Goal: Information Seeking & Learning: Learn about a topic

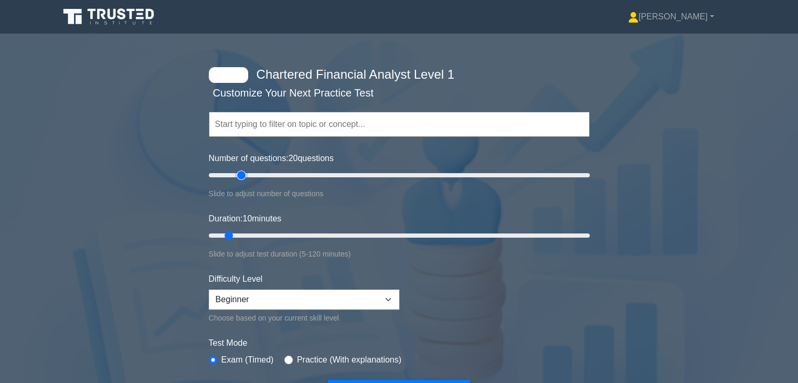
drag, startPoint x: 219, startPoint y: 170, endPoint x: 239, endPoint y: 184, distance: 23.7
type input "20"
click at [239, 181] on input "Number of questions: 20 questions" at bounding box center [399, 175] width 381 height 13
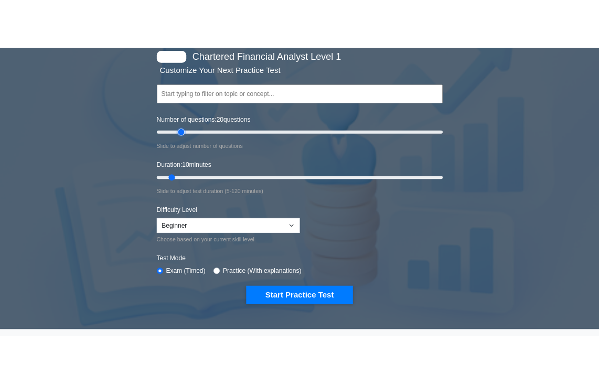
scroll to position [65, 0]
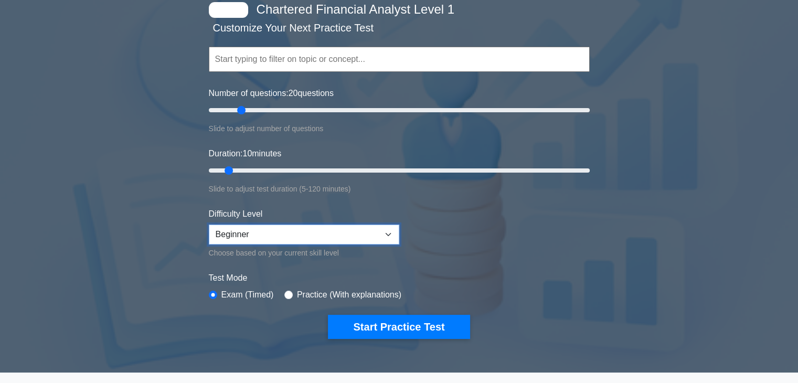
click at [292, 232] on select "Beginner Intermediate Expert" at bounding box center [304, 234] width 190 height 20
select select "expert"
click at [209, 224] on select "Beginner Intermediate Expert" at bounding box center [304, 234] width 190 height 20
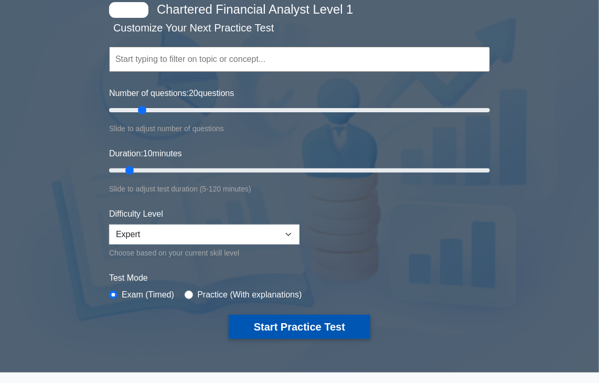
click at [309, 322] on button "Start Practice Test" at bounding box center [300, 327] width 142 height 24
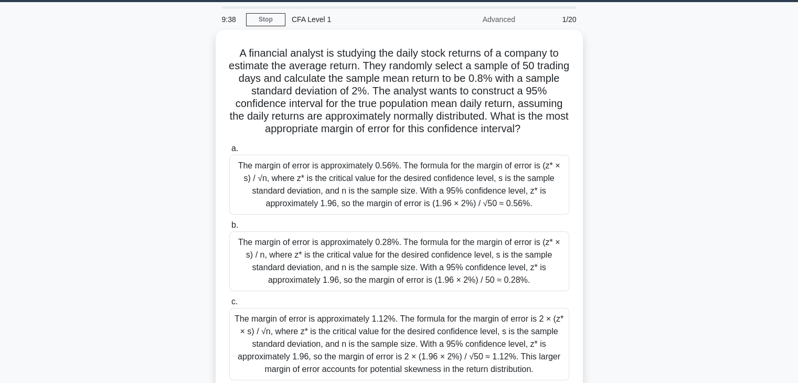
scroll to position [34, 0]
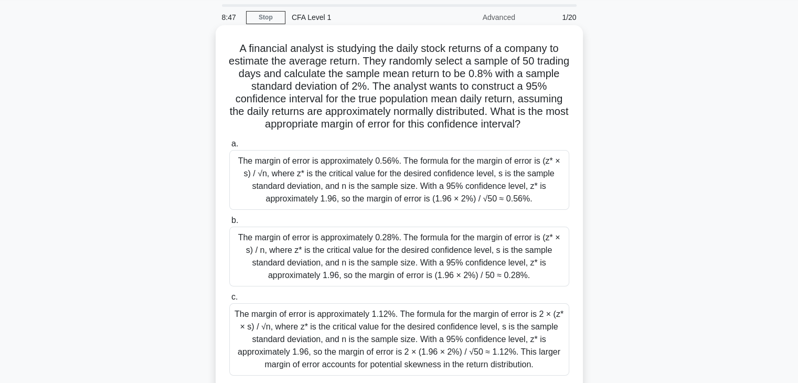
click at [407, 191] on div "The margin of error is approximately 0.56%. The formula for the margin of error…" at bounding box center [399, 180] width 340 height 60
click at [229, 147] on input "a. The margin of error is approximately 0.56%. The formula for the margin of er…" at bounding box center [229, 144] width 0 height 7
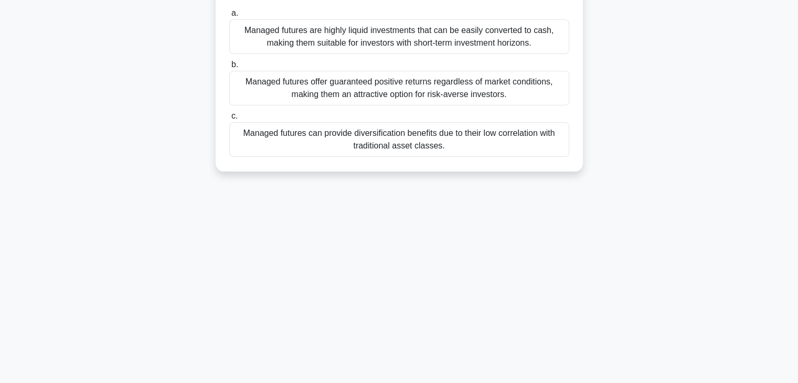
scroll to position [0, 0]
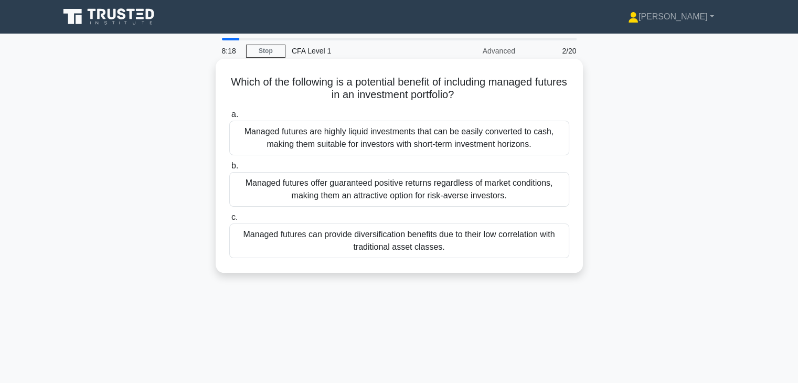
click at [401, 140] on div "Managed futures are highly liquid investments that can be easily converted to c…" at bounding box center [399, 138] width 340 height 35
click at [229, 118] on input "a. Managed futures are highly liquid investments that can be easily converted t…" at bounding box center [229, 114] width 0 height 7
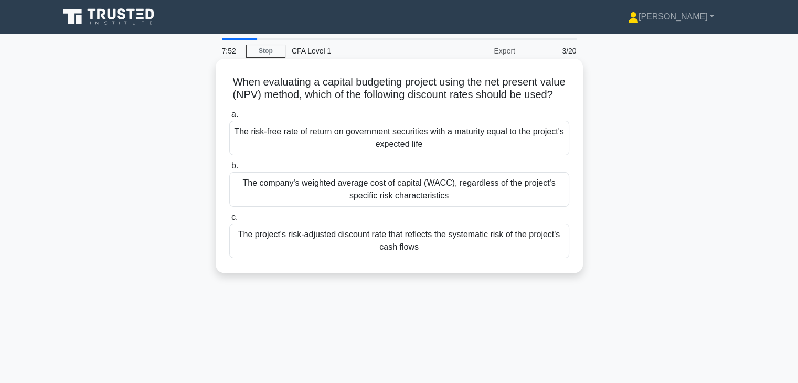
click at [392, 199] on div "The company's weighted average cost of capital (WACC), regardless of the projec…" at bounding box center [399, 189] width 340 height 35
click at [229, 169] on input "b. The company's weighted average cost of capital (WACC), regardless of the pro…" at bounding box center [229, 166] width 0 height 7
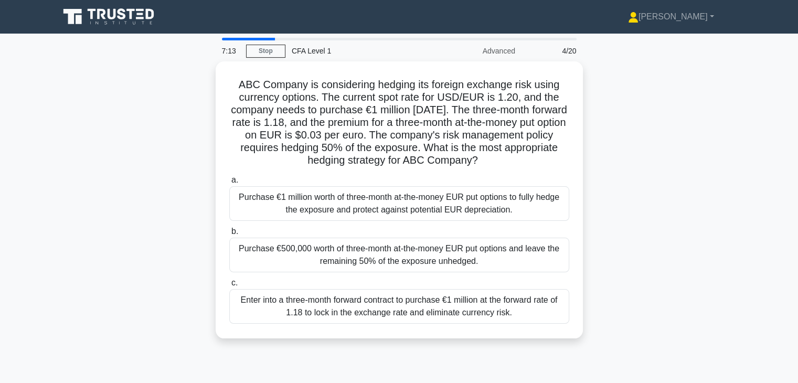
click at [392, 199] on div "Purchase €1 million worth of three-month at-the-money EUR put options to fully …" at bounding box center [399, 203] width 340 height 35
click at [229, 184] on input "a. Purchase €1 million worth of three-month at-the-money EUR put options to ful…" at bounding box center [229, 180] width 0 height 7
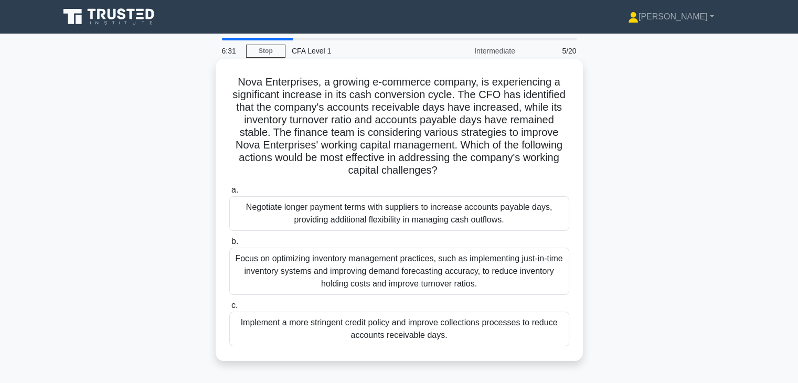
click at [381, 275] on div "Focus on optimizing inventory management practices, such as implementing just-i…" at bounding box center [399, 271] width 340 height 47
click at [229, 245] on input "b. Focus on optimizing inventory management practices, such as implementing jus…" at bounding box center [229, 241] width 0 height 7
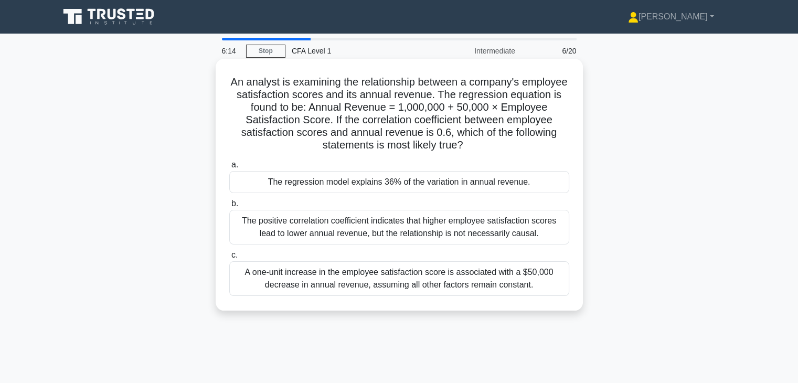
click at [463, 231] on div "The positive correlation coefficient indicates that higher employee satisfactio…" at bounding box center [399, 227] width 340 height 35
click at [229, 207] on input "b. The positive correlation coefficient indicates that higher employee satisfac…" at bounding box center [229, 203] width 0 height 7
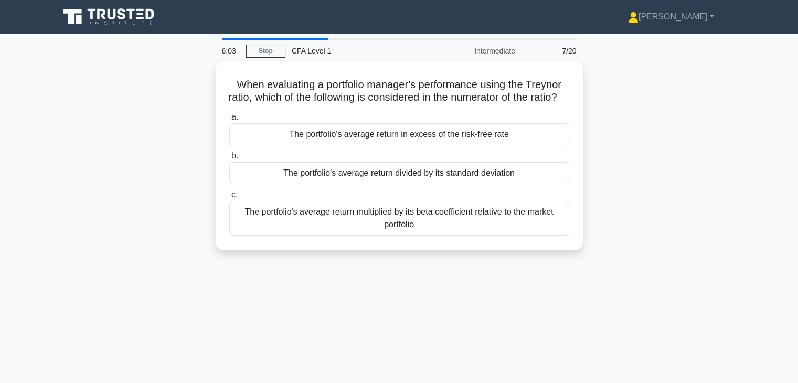
click at [463, 231] on div "The portfolio's average return multiplied by its beta coefficient relative to t…" at bounding box center [399, 218] width 340 height 35
click at [229, 198] on input "c. The portfolio's average return multiplied by its beta coefficient relative t…" at bounding box center [229, 194] width 0 height 7
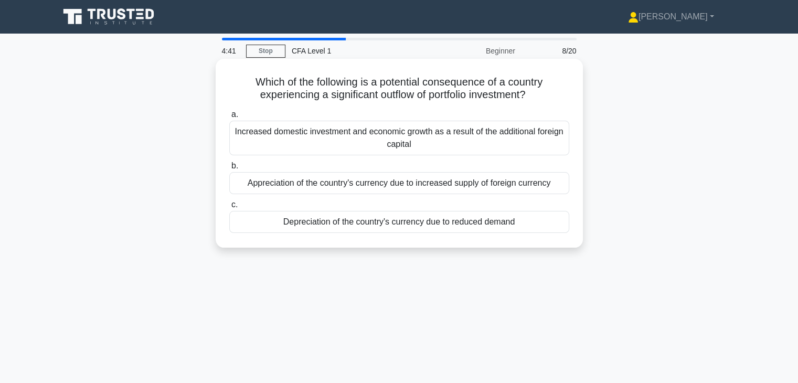
click at [376, 224] on div "Depreciation of the country's currency due to reduced demand" at bounding box center [399, 222] width 340 height 22
click at [229, 208] on input "c. Depreciation of the country's currency due to reduced demand" at bounding box center [229, 204] width 0 height 7
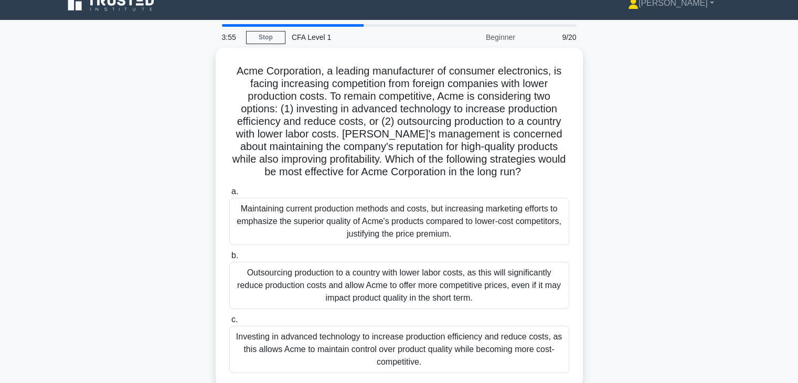
scroll to position [15, 0]
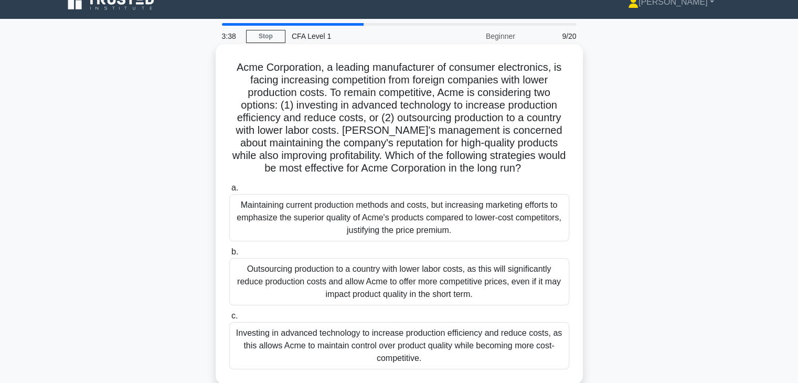
click at [422, 332] on div "Investing in advanced technology to increase production efficiency and reduce c…" at bounding box center [399, 345] width 340 height 47
click at [229, 319] on input "c. Investing in advanced technology to increase production efficiency and reduc…" at bounding box center [229, 316] width 0 height 7
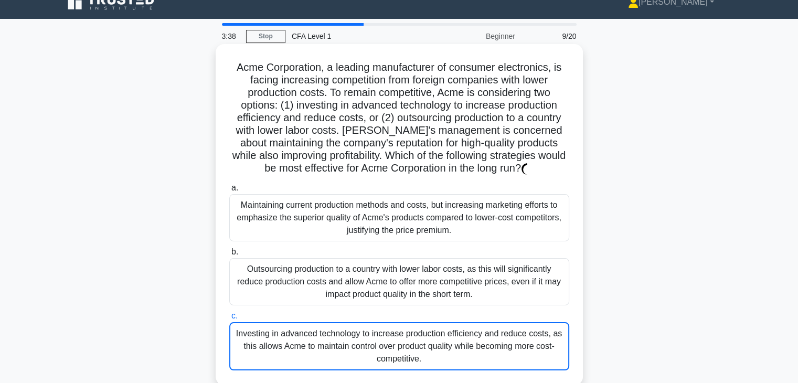
scroll to position [0, 0]
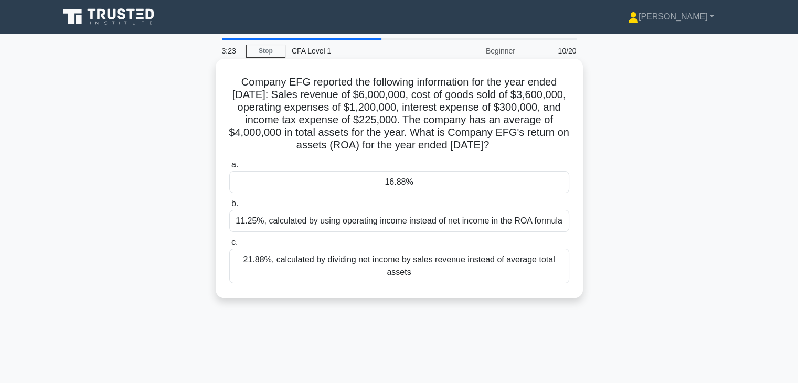
click at [403, 265] on div "21.88%, calculated by dividing net income by sales revenue instead of average t…" at bounding box center [399, 266] width 340 height 35
click at [229, 246] on input "c. 21.88%, calculated by dividing net income by sales revenue instead of averag…" at bounding box center [229, 242] width 0 height 7
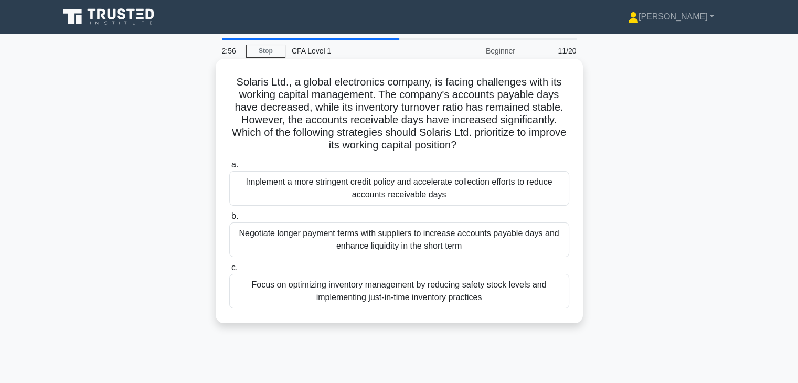
click at [395, 188] on div "Implement a more stringent credit policy and accelerate collection efforts to r…" at bounding box center [399, 188] width 340 height 35
click at [229, 168] on input "a. Implement a more stringent credit policy and accelerate collection efforts t…" at bounding box center [229, 165] width 0 height 7
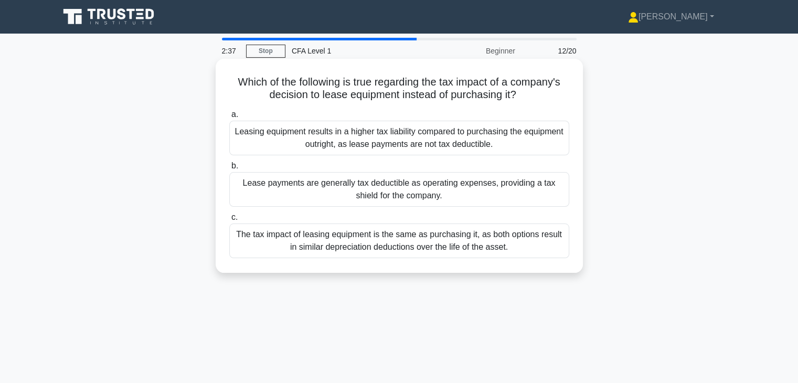
click at [395, 188] on div "Lease payments are generally tax deductible as operating expenses, providing a …" at bounding box center [399, 189] width 340 height 35
click at [229, 169] on input "b. Lease payments are generally tax deductible as operating expenses, providing…" at bounding box center [229, 166] width 0 height 7
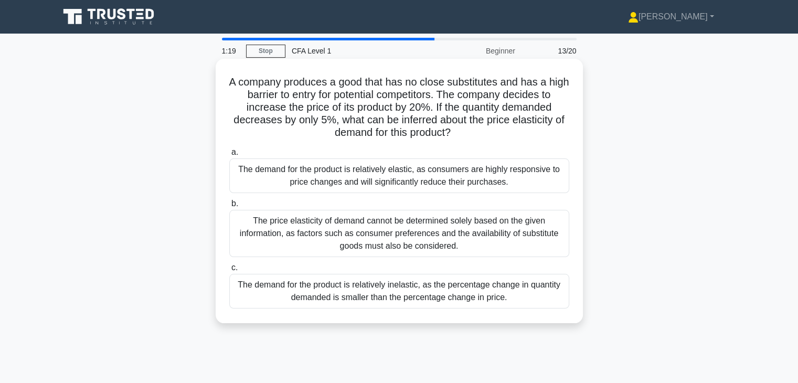
click at [421, 286] on div "The demand for the product is relatively inelastic, as the percentage change in…" at bounding box center [399, 291] width 340 height 35
click at [229, 271] on input "c. The demand for the product is relatively inelastic, as the percentage change…" at bounding box center [229, 267] width 0 height 7
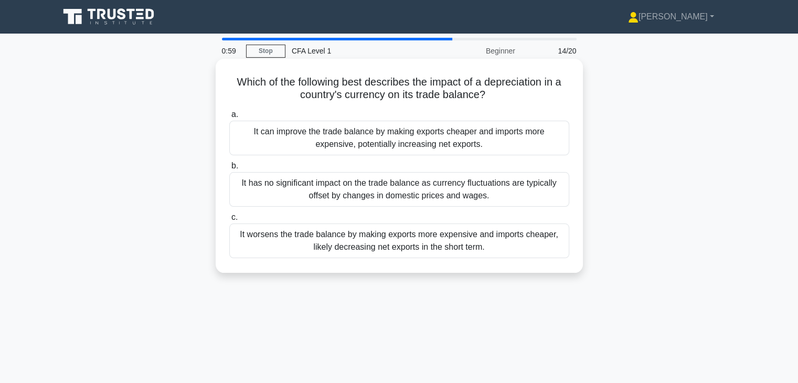
click at [392, 248] on div "It worsens the trade balance by making exports more expensive and imports cheap…" at bounding box center [399, 240] width 340 height 35
click at [229, 221] on input "c. It worsens the trade balance by making exports more expensive and imports ch…" at bounding box center [229, 217] width 0 height 7
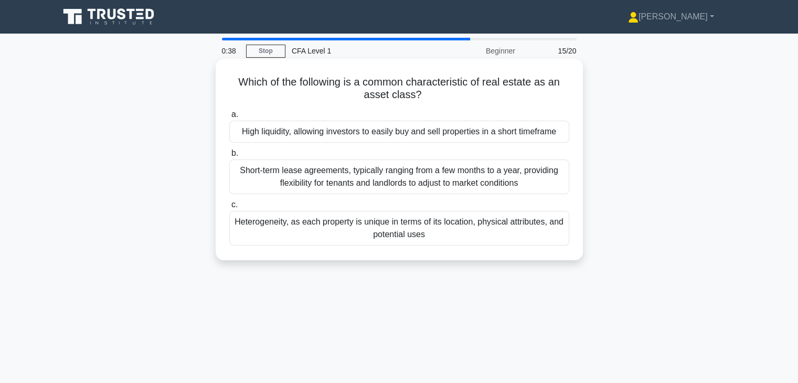
click at [398, 178] on div "Short-term lease agreements, typically ranging from a few months to a year, pro…" at bounding box center [399, 176] width 340 height 35
click at [229, 157] on input "b. Short-term lease agreements, typically ranging from a few months to a year, …" at bounding box center [229, 153] width 0 height 7
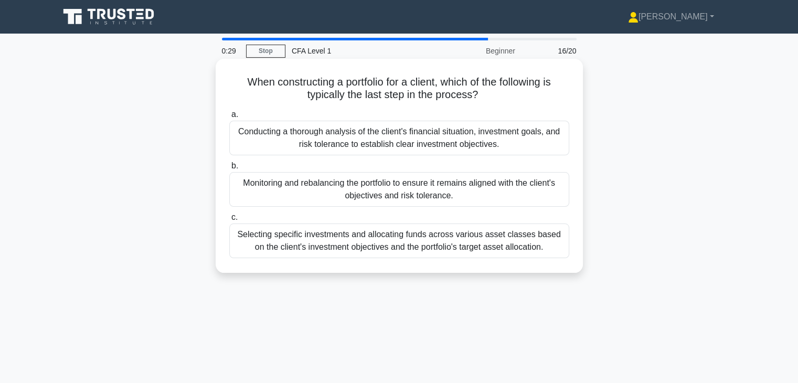
click at [400, 192] on div "Monitoring and rebalancing the portfolio to ensure it remains aligned with the …" at bounding box center [399, 189] width 340 height 35
click at [229, 169] on input "b. Monitoring and rebalancing the portfolio to ensure it remains aligned with t…" at bounding box center [229, 166] width 0 height 7
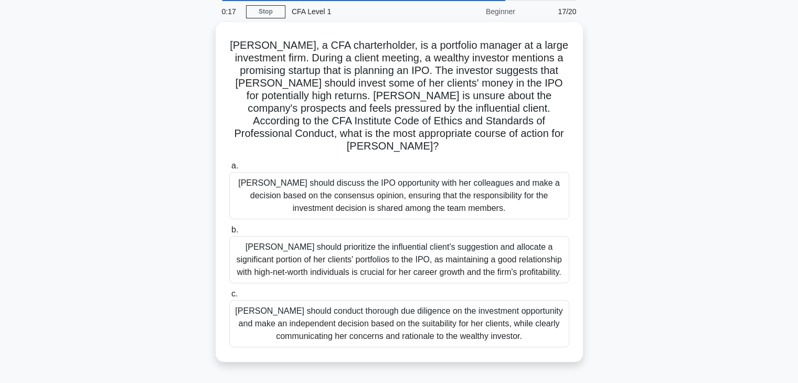
scroll to position [40, 0]
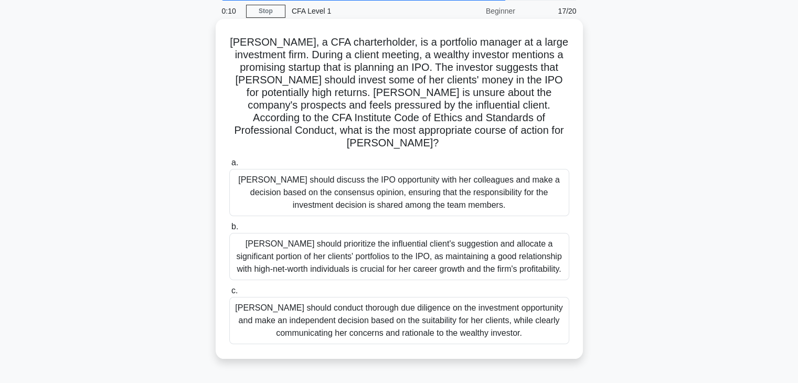
click at [413, 305] on div "Susan should conduct thorough due diligence on the investment opportunity and m…" at bounding box center [399, 320] width 340 height 47
click at [229, 294] on input "c. Susan should conduct thorough due diligence on the investment opportunity an…" at bounding box center [229, 290] width 0 height 7
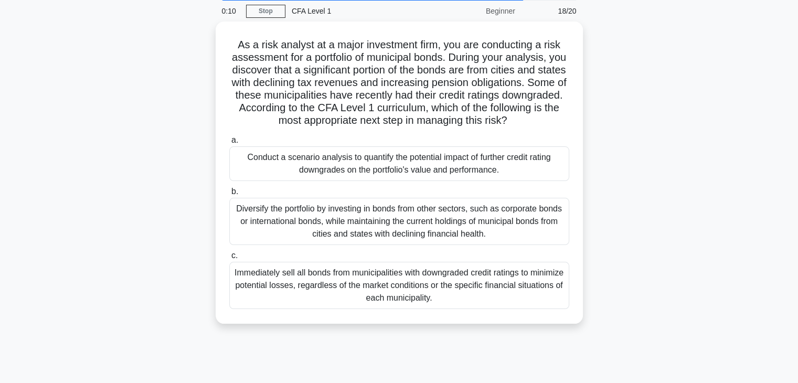
scroll to position [0, 0]
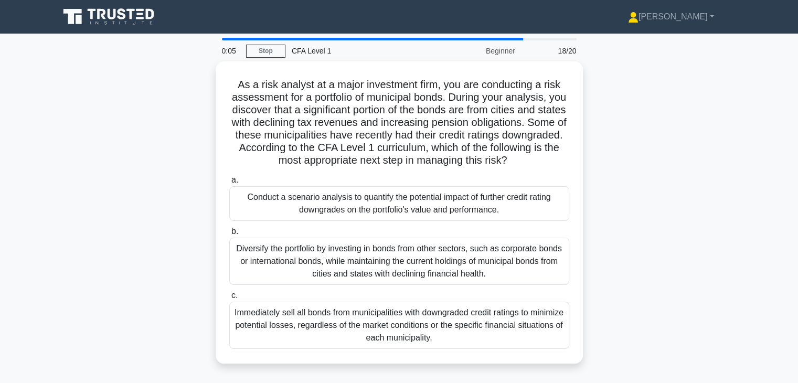
click at [413, 305] on div "Immediately sell all bonds from municipalities with downgraded credit ratings t…" at bounding box center [399, 325] width 340 height 47
click at [229, 299] on input "c. Immediately sell all bonds from municipalities with downgraded credit rating…" at bounding box center [229, 295] width 0 height 7
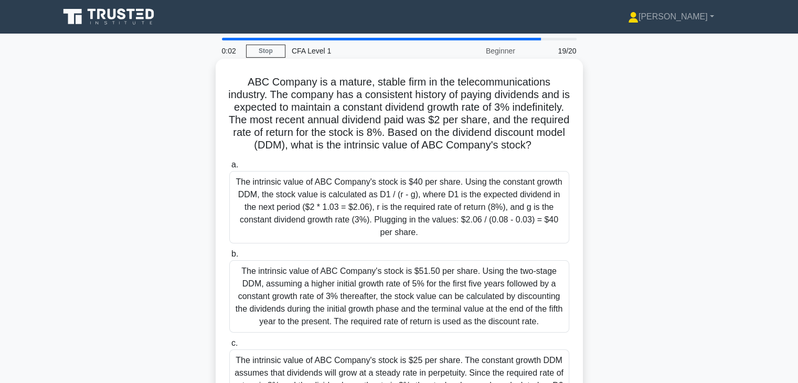
click at [420, 322] on div "The intrinsic value of ABC Company's stock is $51.50 per share. Using the two-s…" at bounding box center [399, 296] width 340 height 72
click at [229, 258] on input "b. The intrinsic value of ABC Company's stock is $51.50 per share. Using the tw…" at bounding box center [229, 254] width 0 height 7
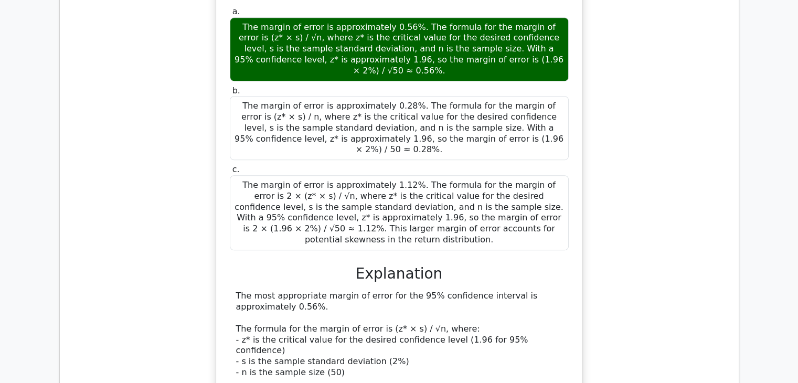
scroll to position [824, 0]
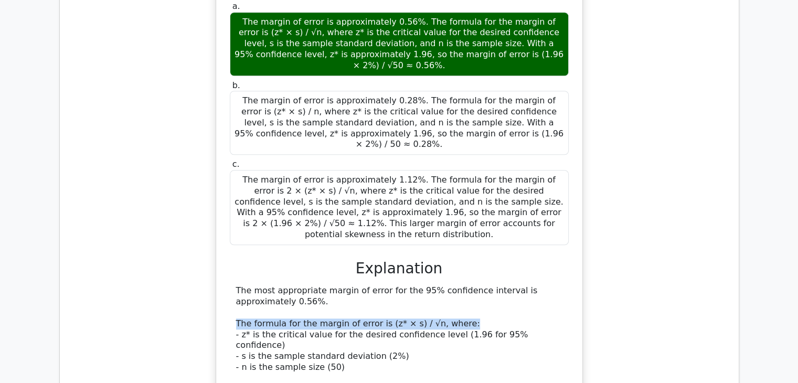
drag, startPoint x: 234, startPoint y: 271, endPoint x: 466, endPoint y: 279, distance: 231.4
click at [466, 285] on div "The most appropriate margin of error for the 95% confidence interval is approxi…" at bounding box center [399, 388] width 339 height 207
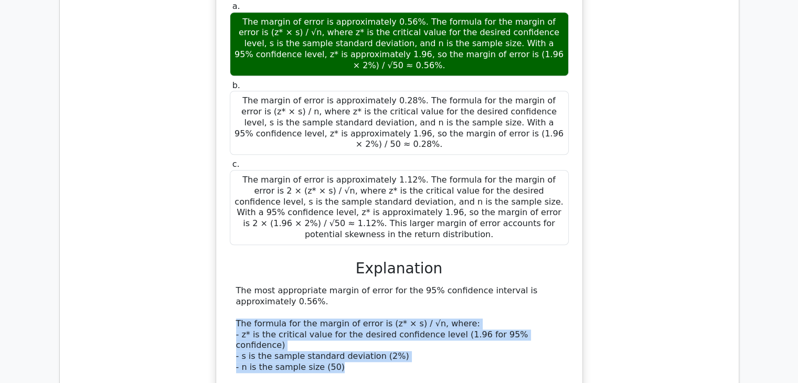
copy div "The formula for the margin of error is (z* × s) / √n, where: - z* is the critic…"
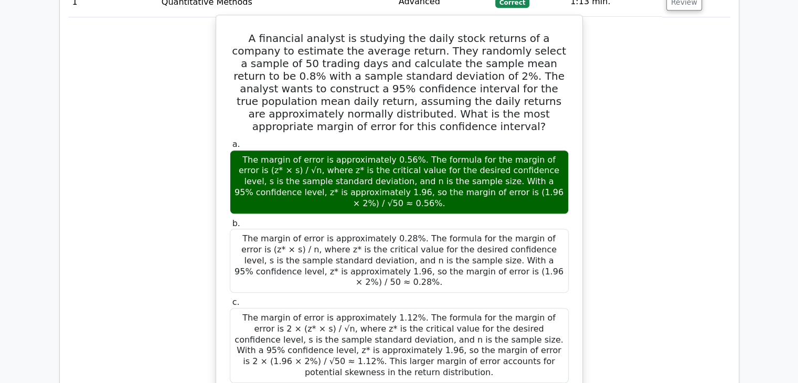
scroll to position [667, 0]
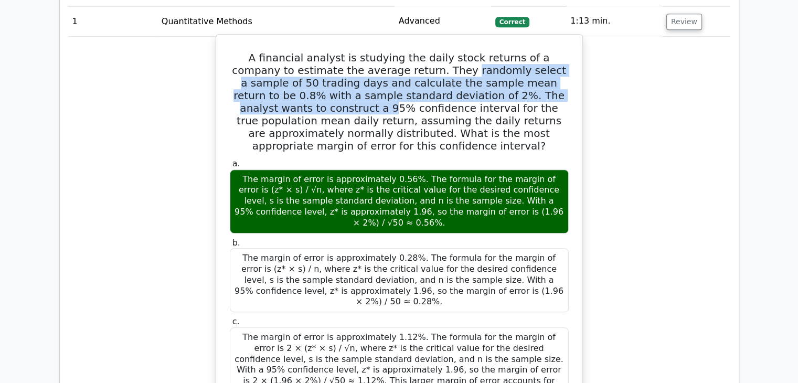
drag, startPoint x: 411, startPoint y: 70, endPoint x: 554, endPoint y: 89, distance: 143.9
click at [554, 89] on h5 "A financial analyst is studying the daily stock returns of a company to estimat…" at bounding box center [399, 101] width 341 height 101
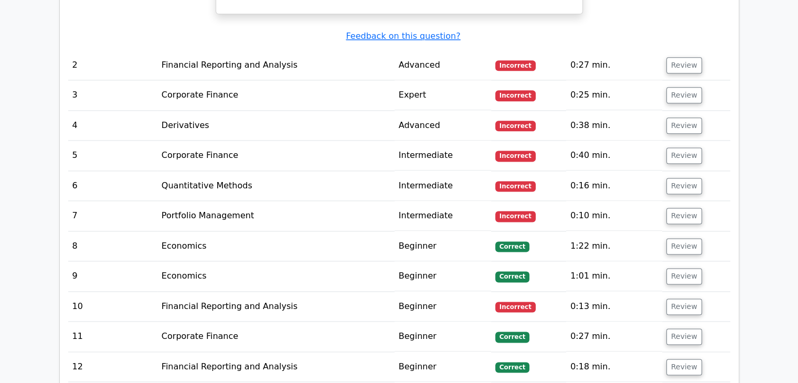
scroll to position [1244, 0]
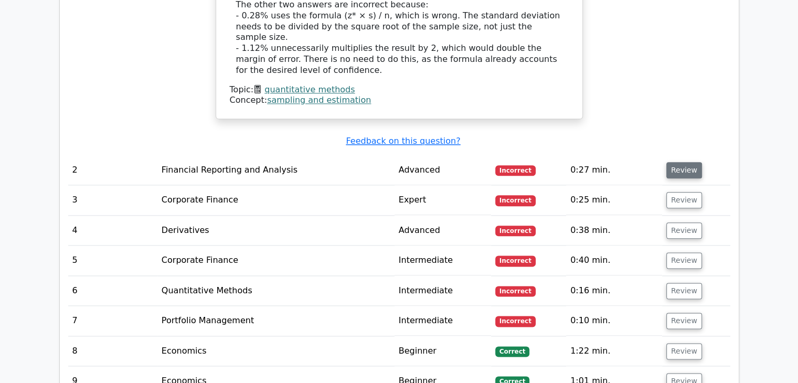
click at [685, 162] on button "Review" at bounding box center [684, 170] width 36 height 16
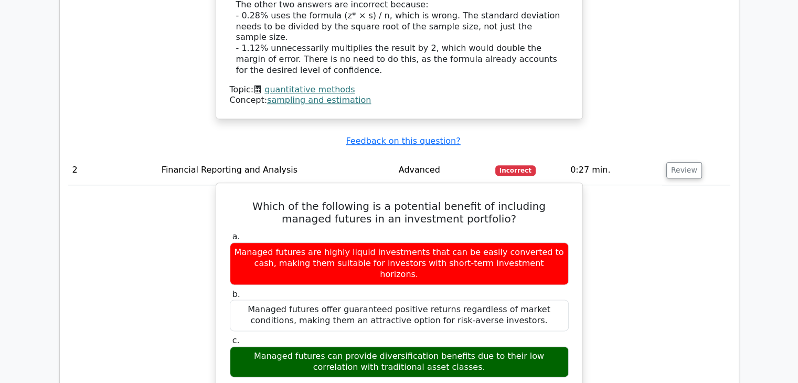
drag, startPoint x: 331, startPoint y: 344, endPoint x: 552, endPoint y: 351, distance: 220.9
copy div "managed futures can provide diversification benefits due to their low correlati…"
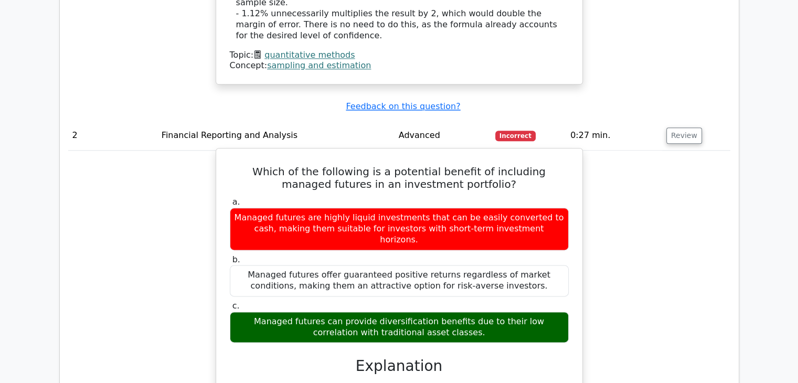
scroll to position [1297, 0]
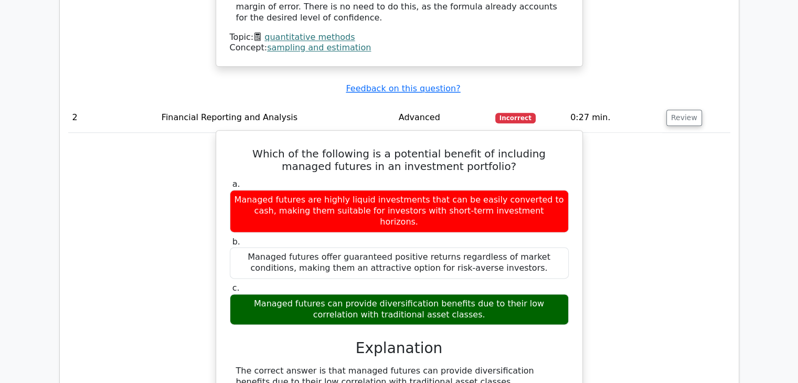
drag, startPoint x: 232, startPoint y: 324, endPoint x: 511, endPoint y: 361, distance: 281.5
copy div "Managed futures are investment strategies that typically involve taking long an…"
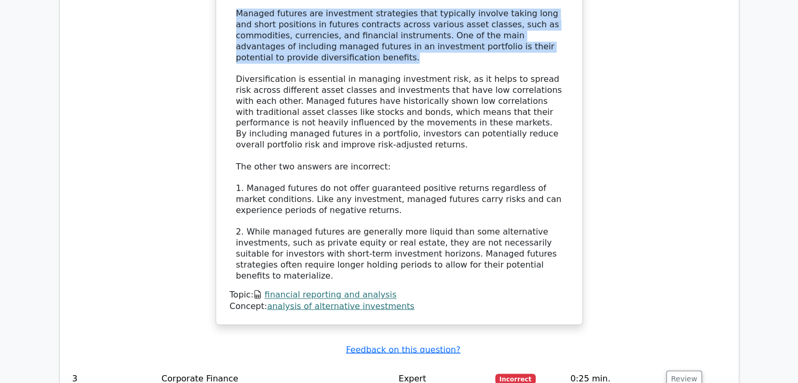
scroll to position [1769, 0]
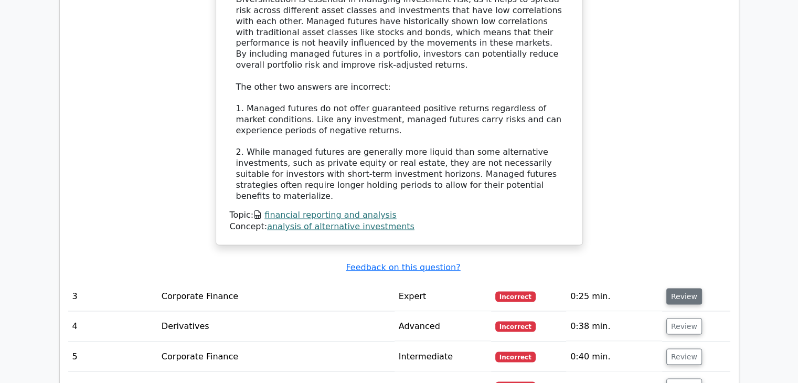
click at [679, 288] on button "Review" at bounding box center [684, 296] width 36 height 16
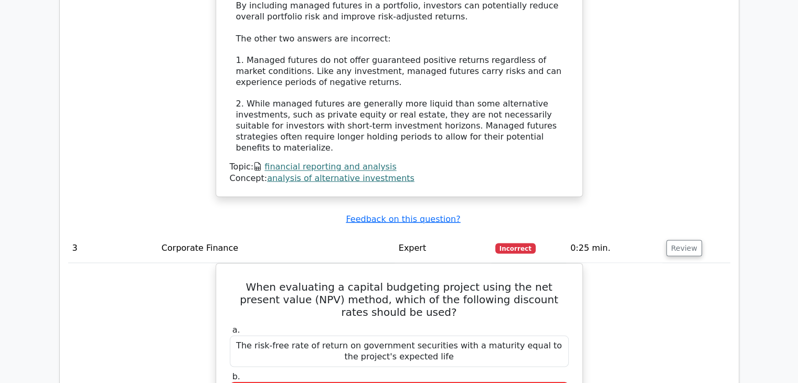
scroll to position [1873, 0]
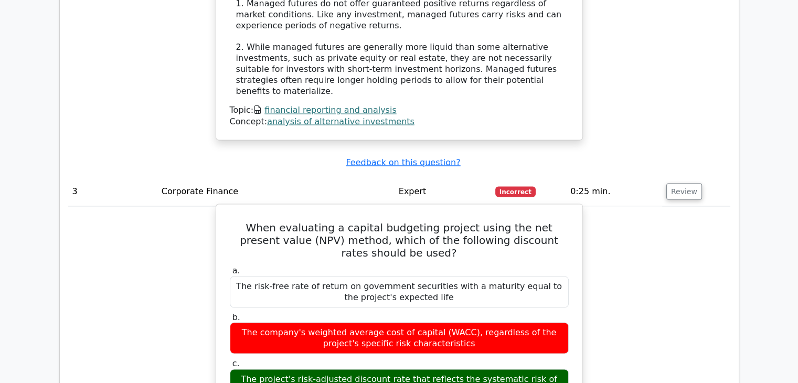
drag, startPoint x: 234, startPoint y: 339, endPoint x: 425, endPoint y: 363, distance: 191.9
copy div "When evaluating a capital budgeting project using the NPV method, the appropria…"
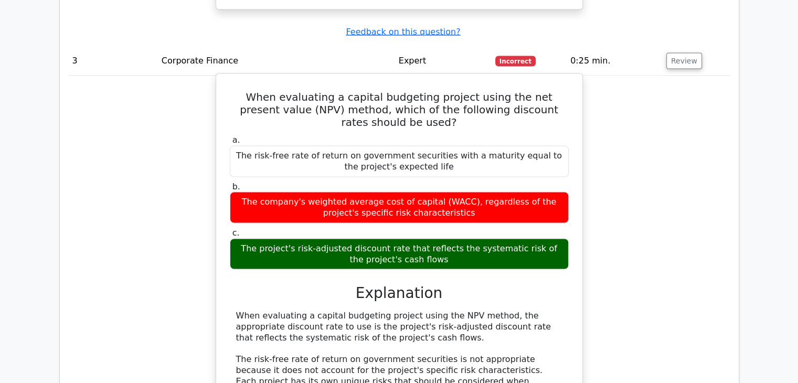
scroll to position [2005, 0]
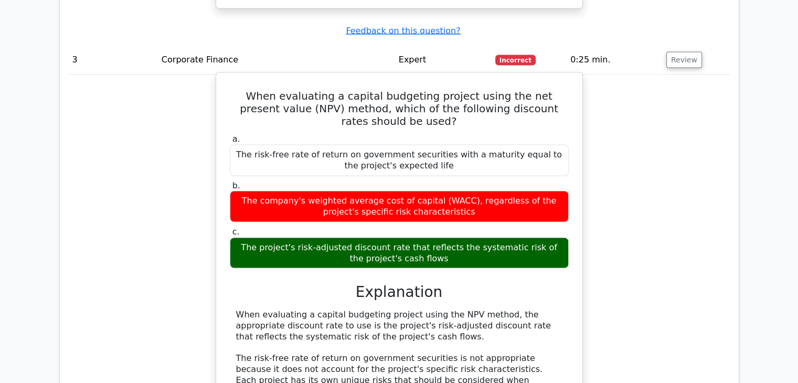
drag, startPoint x: 288, startPoint y: 354, endPoint x: 443, endPoint y: 368, distance: 155.4
copy div "ccurately assess the NPV of a project, it is essential to use a discount rate t…"
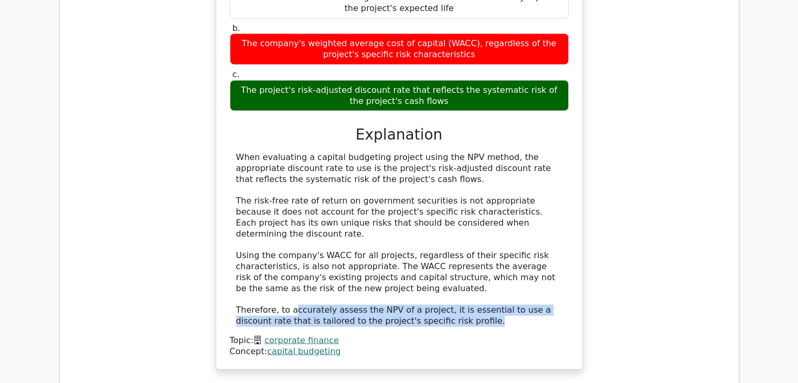
scroll to position [2372, 0]
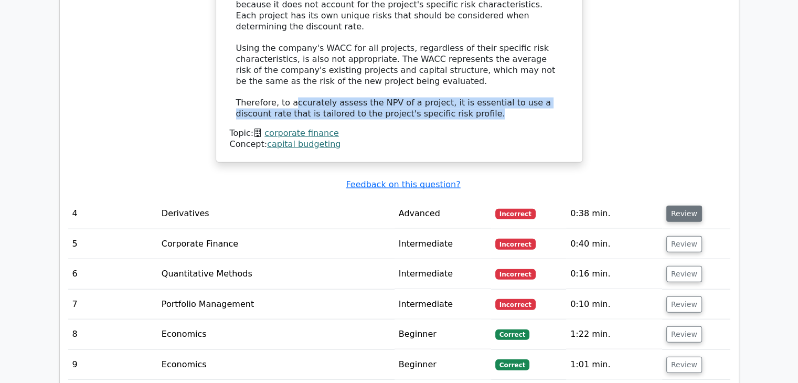
click at [677, 206] on button "Review" at bounding box center [684, 214] width 36 height 16
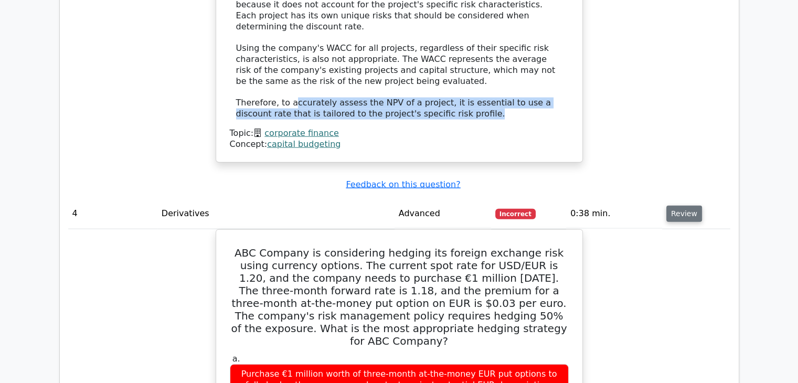
click at [677, 206] on button "Review" at bounding box center [684, 214] width 36 height 16
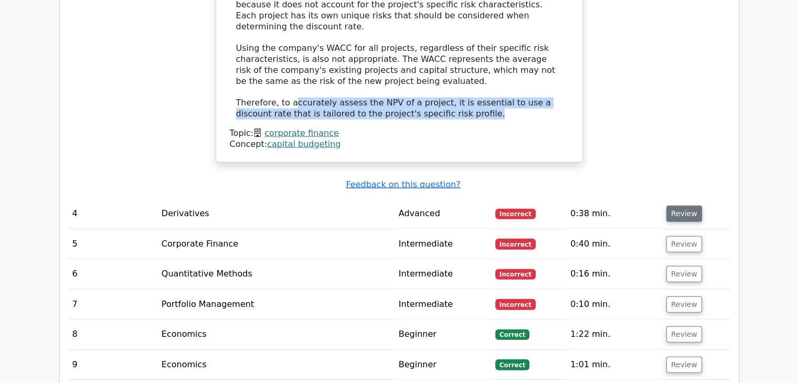
click at [677, 206] on button "Review" at bounding box center [684, 214] width 36 height 16
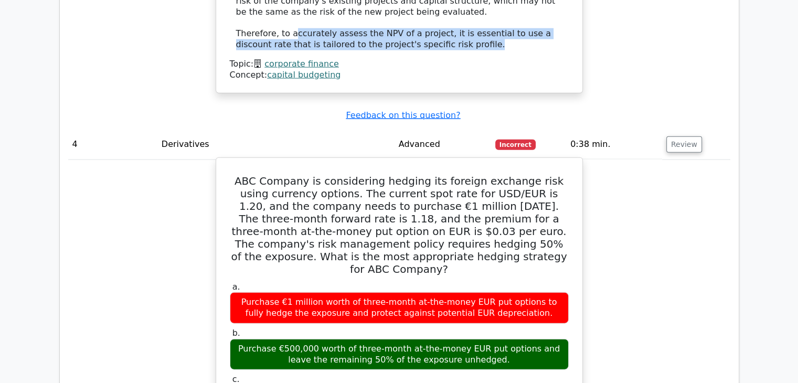
scroll to position [2581, 0]
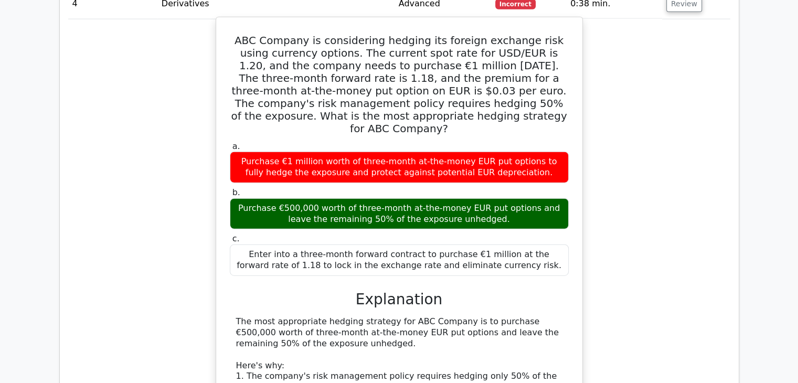
click at [422, 198] on div "Purchase €500,000 worth of three-month at-the-money EUR put options and leave t…" at bounding box center [399, 213] width 339 height 31
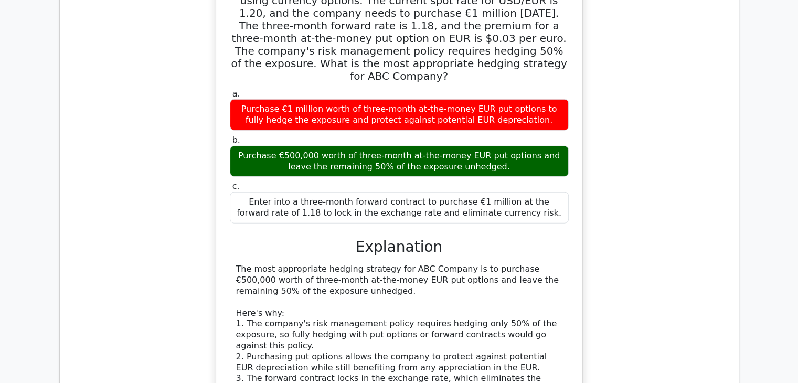
scroll to position [2477, 0]
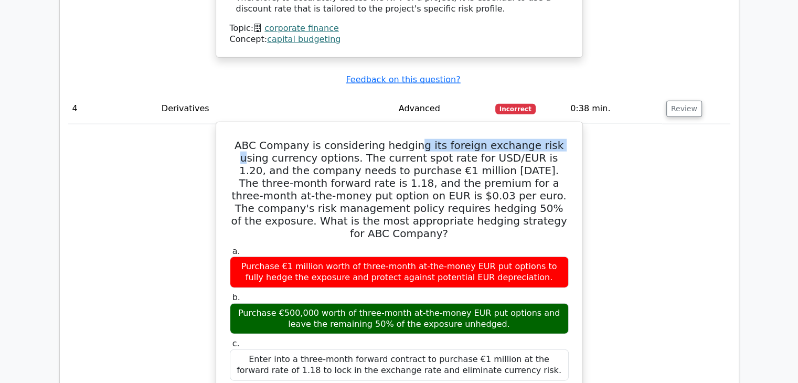
drag, startPoint x: 424, startPoint y: 29, endPoint x: 539, endPoint y: 35, distance: 115.0
click at [539, 139] on h5 "ABC Company is considering hedging its foreign exchange risk using currency opt…" at bounding box center [399, 189] width 341 height 101
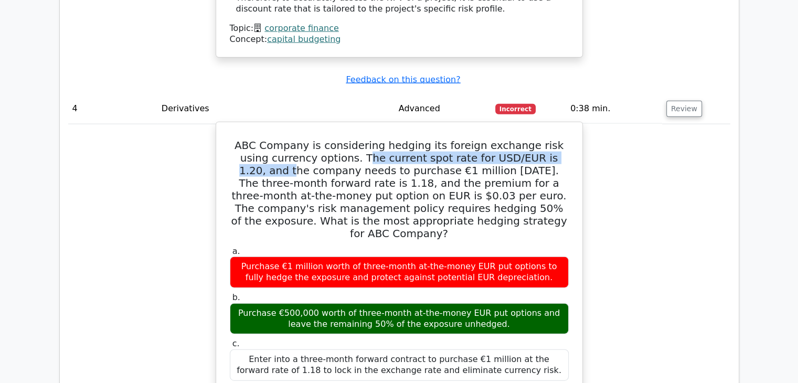
drag, startPoint x: 329, startPoint y: 40, endPoint x: 548, endPoint y: 37, distance: 218.7
click at [548, 139] on h5 "ABC Company is considering hedging its foreign exchange risk using currency opt…" at bounding box center [399, 189] width 341 height 101
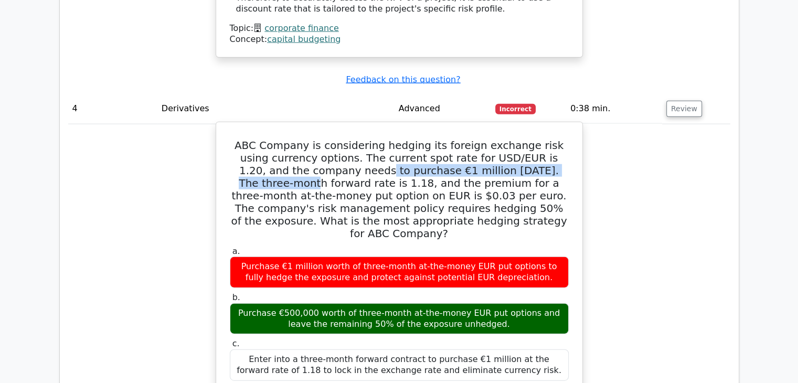
drag, startPoint x: 316, startPoint y: 58, endPoint x: 533, endPoint y: 59, distance: 216.6
click at [533, 139] on h5 "ABC Company is considering hedging its foreign exchange risk using currency opt…" at bounding box center [399, 189] width 341 height 101
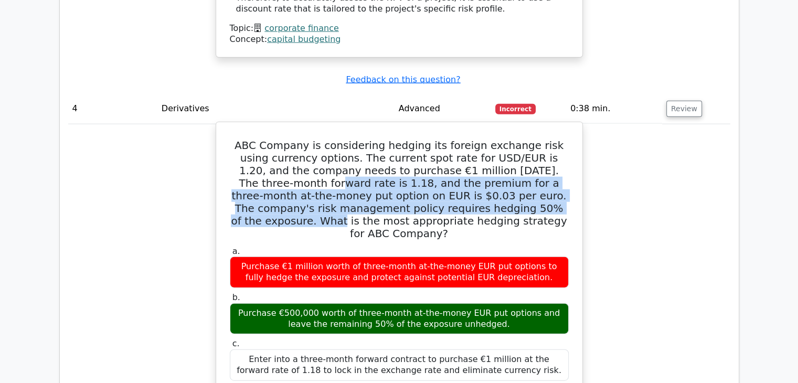
drag, startPoint x: 312, startPoint y: 80, endPoint x: 495, endPoint y: 88, distance: 183.8
click at [495, 139] on h5 "ABC Company is considering hedging its foreign exchange risk using currency opt…" at bounding box center [399, 189] width 341 height 101
click at [533, 139] on h5 "ABC Company is considering hedging its foreign exchange risk using currency opt…" at bounding box center [399, 189] width 341 height 101
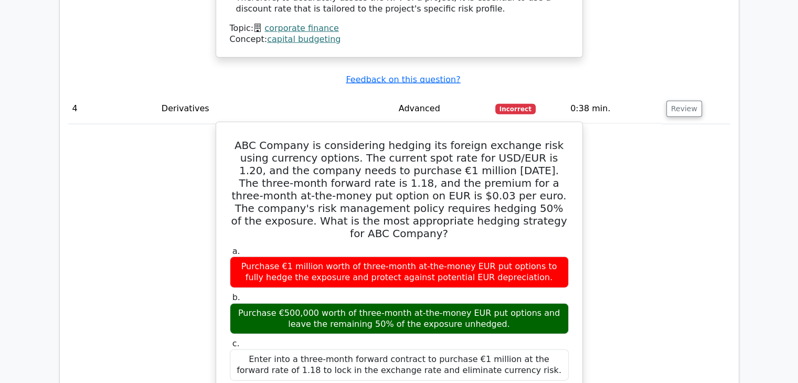
drag, startPoint x: 359, startPoint y: 93, endPoint x: 497, endPoint y: 105, distance: 138.5
click at [497, 139] on h5 "ABC Company is considering hedging its foreign exchange risk using currency opt…" at bounding box center [399, 189] width 341 height 101
drag, startPoint x: 394, startPoint y: 57, endPoint x: 497, endPoint y: 61, distance: 102.4
click at [497, 139] on h5 "ABC Company is considering hedging its foreign exchange risk using currency opt…" at bounding box center [399, 189] width 341 height 101
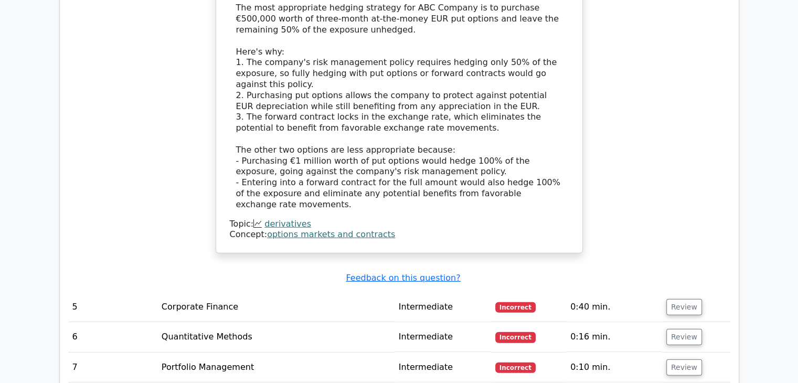
scroll to position [2896, 0]
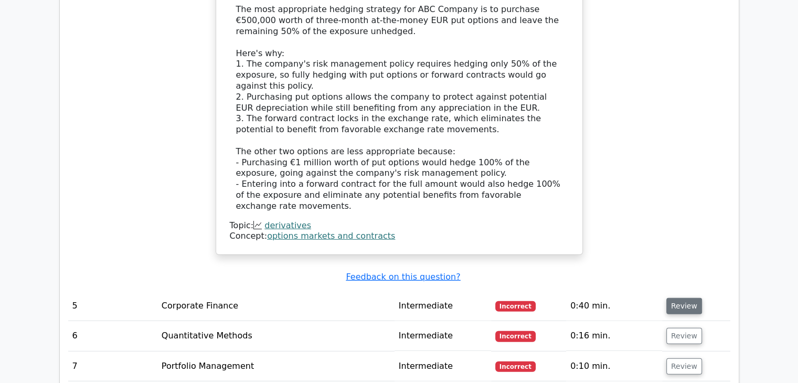
click at [685, 298] on button "Review" at bounding box center [684, 306] width 36 height 16
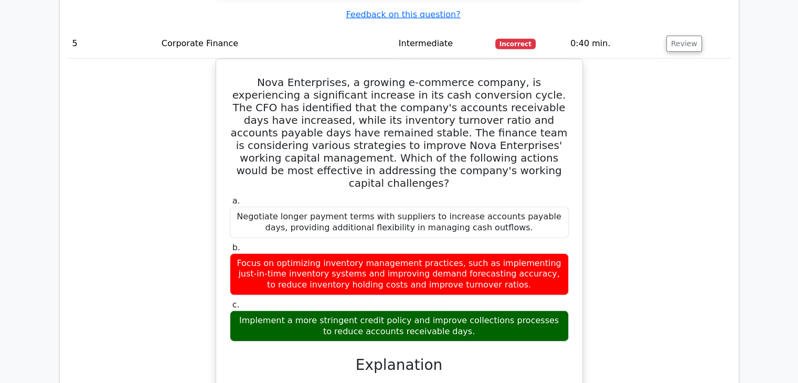
scroll to position [3211, 0]
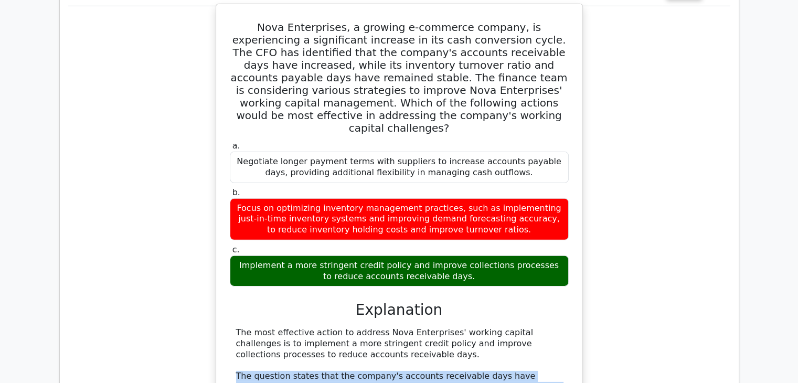
drag, startPoint x: 233, startPoint y: 221, endPoint x: 511, endPoint y: 304, distance: 290.7
copy div "The question states that the company's accounts receivable days have increased,…"
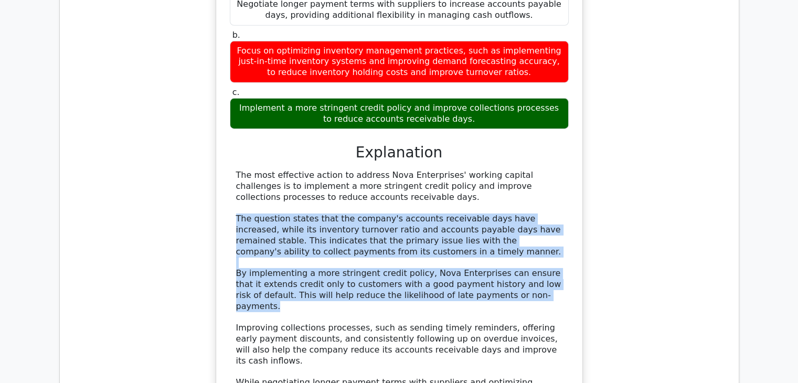
scroll to position [3526, 0]
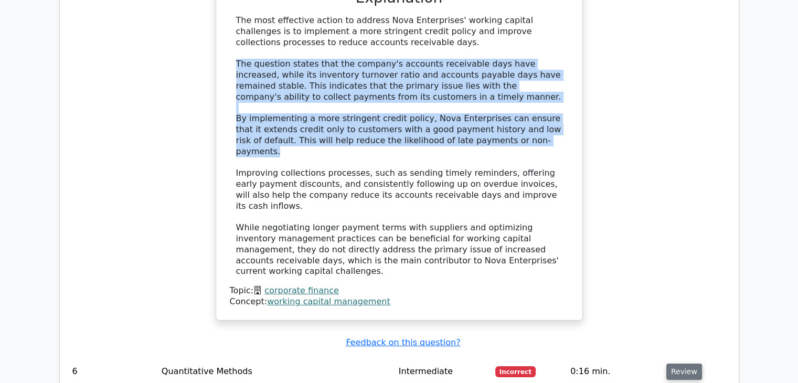
click at [680, 363] on button "Review" at bounding box center [684, 371] width 36 height 16
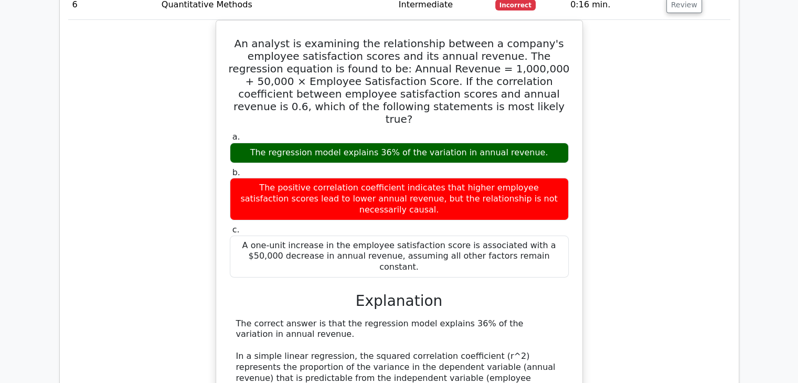
scroll to position [3893, 0]
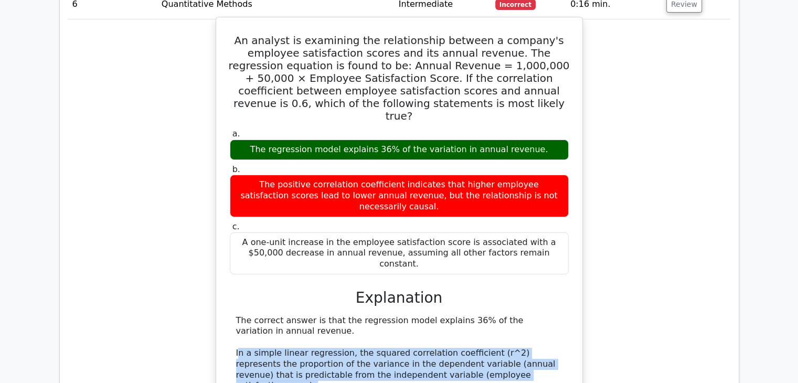
drag, startPoint x: 237, startPoint y: 127, endPoint x: 513, endPoint y: 164, distance: 278.2
drag, startPoint x: 248, startPoint y: 139, endPoint x: 506, endPoint y: 156, distance: 258.6
click at [506, 156] on div "An analyst is examining the relationship between a company's employee satisfact…" at bounding box center [399, 319] width 358 height 594
copy div "In a simple linear regression, the squared correlation coefficient (r^2) repres…"
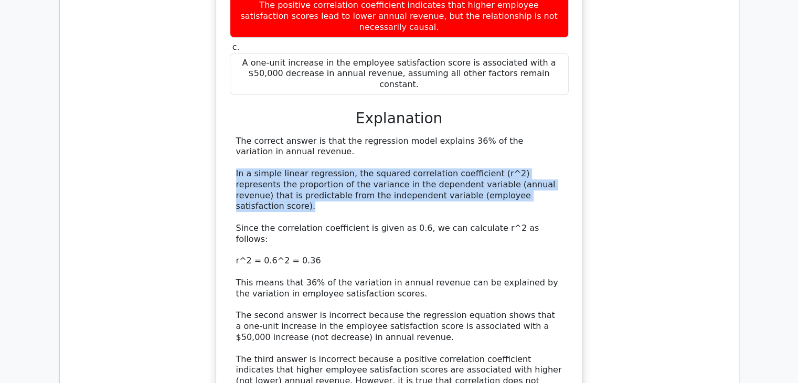
scroll to position [4207, 0]
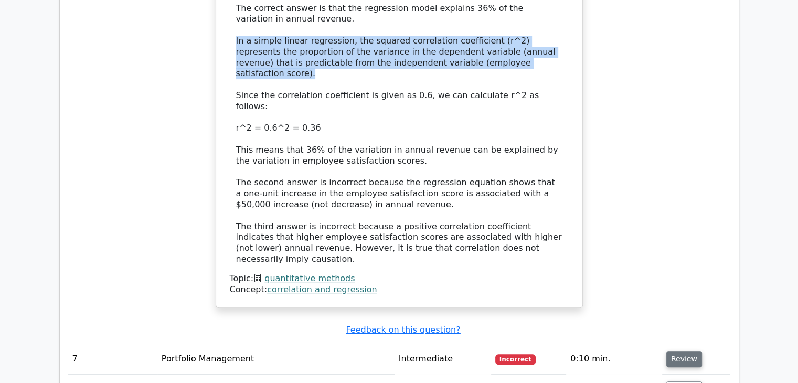
click at [682, 351] on button "Review" at bounding box center [684, 359] width 36 height 16
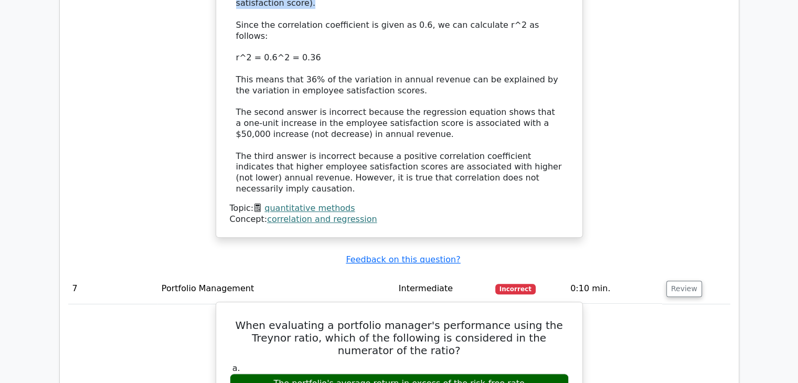
scroll to position [4312, 0]
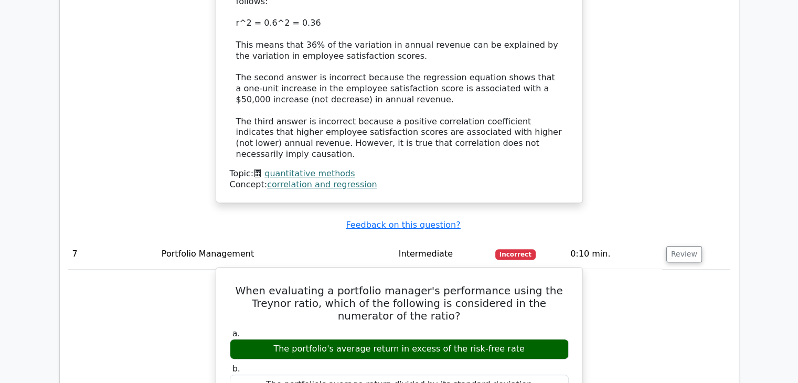
drag, startPoint x: 274, startPoint y: 237, endPoint x: 475, endPoint y: 271, distance: 203.2
copy div "The Treynor ratio measures a portfolio's excess return per unit of systematic r…"
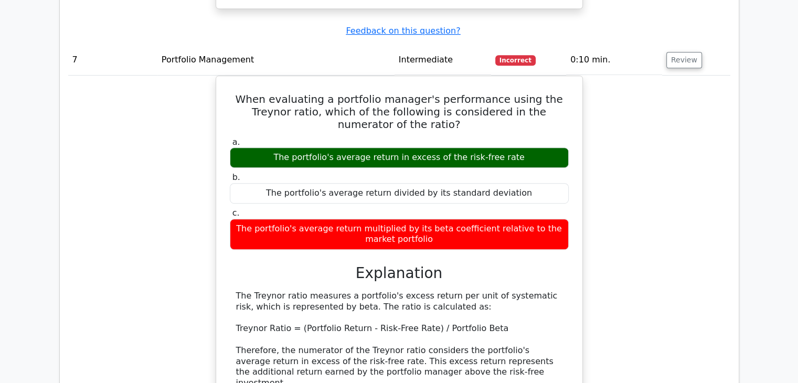
scroll to position [4470, 0]
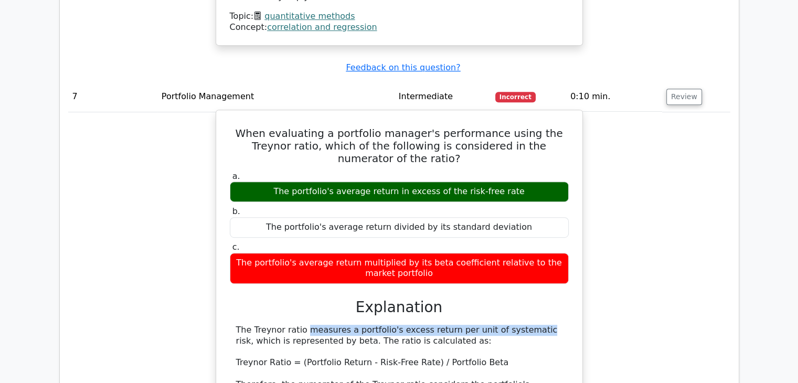
drag, startPoint x: 239, startPoint y: 76, endPoint x: 452, endPoint y: 80, distance: 212.5
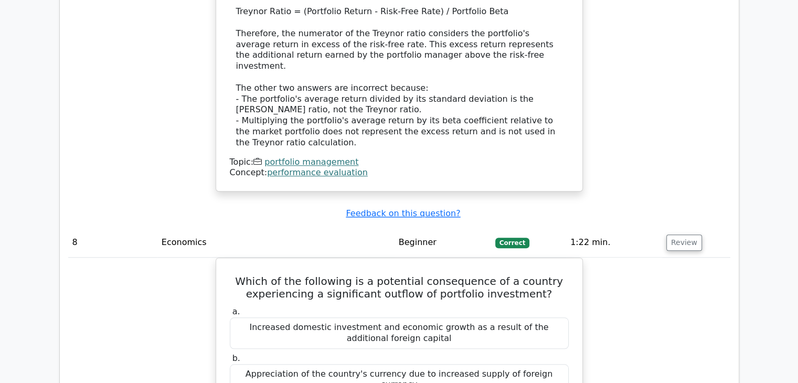
scroll to position [4837, 0]
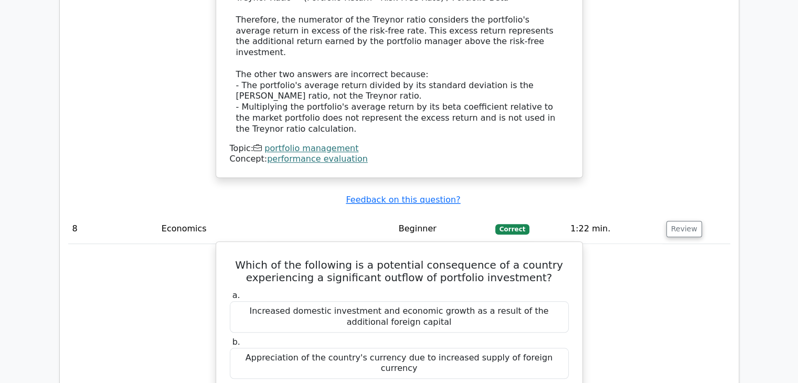
drag, startPoint x: 232, startPoint y: 204, endPoint x: 535, endPoint y: 245, distance: 305.4
copy div "When a country experiences a significant outflow of portfolio investment, it me…"
drag, startPoint x: 231, startPoint y: 272, endPoint x: 495, endPoint y: 301, distance: 265.9
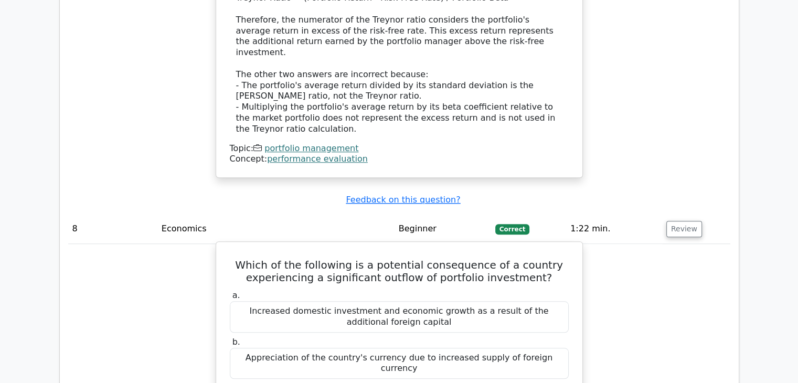
copy div "As a result, the value of the country's currency is likely to depreciate relati…"
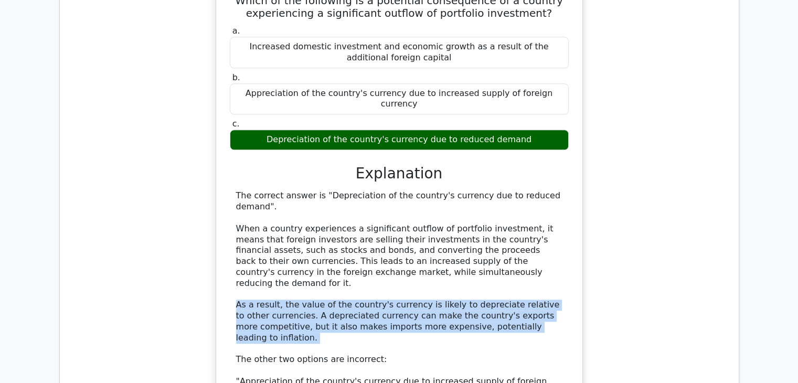
scroll to position [5151, 0]
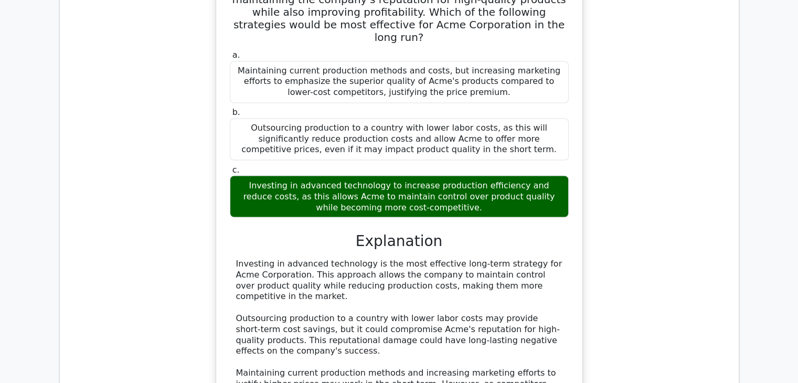
scroll to position [5886, 0]
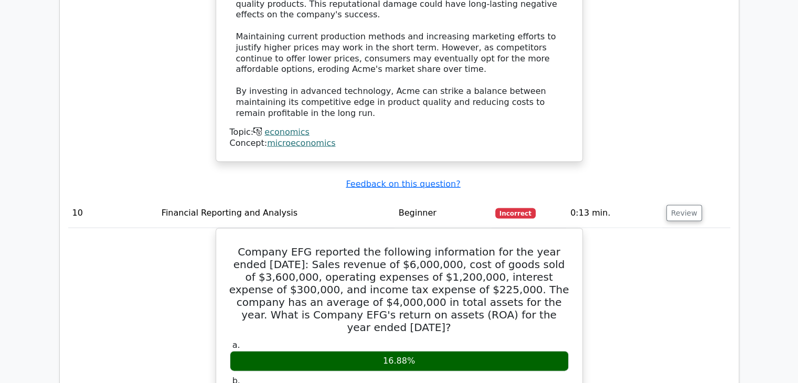
scroll to position [6148, 0]
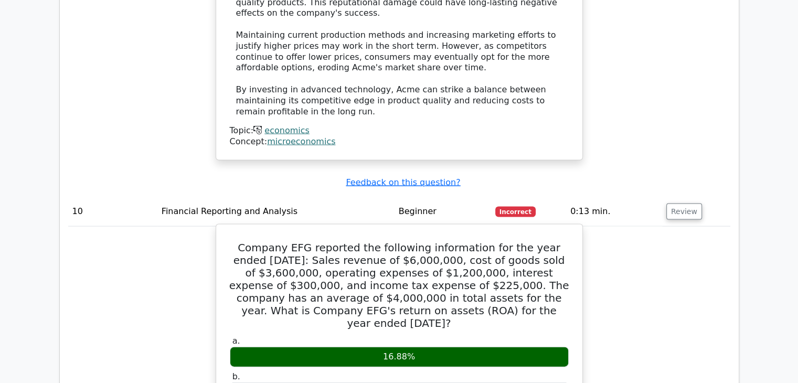
drag, startPoint x: 236, startPoint y: 225, endPoint x: 394, endPoint y: 230, distance: 157.9
drag, startPoint x: 323, startPoint y: 294, endPoint x: 399, endPoint y: 294, distance: 76.1
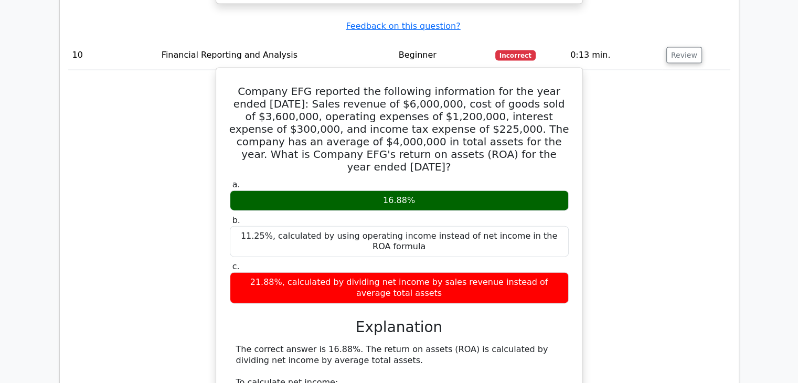
scroll to position [6305, 0]
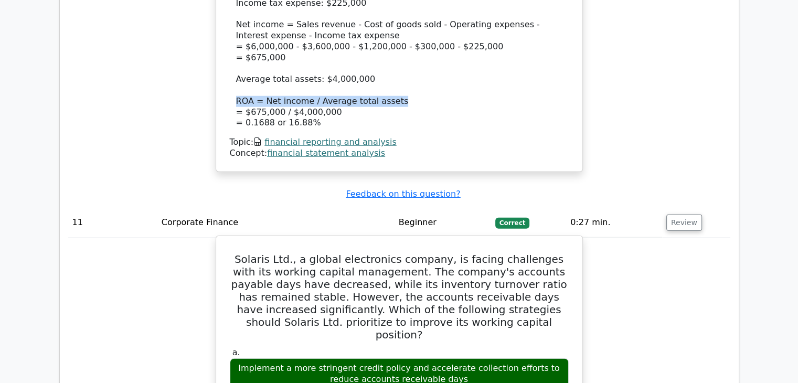
scroll to position [6882, 0]
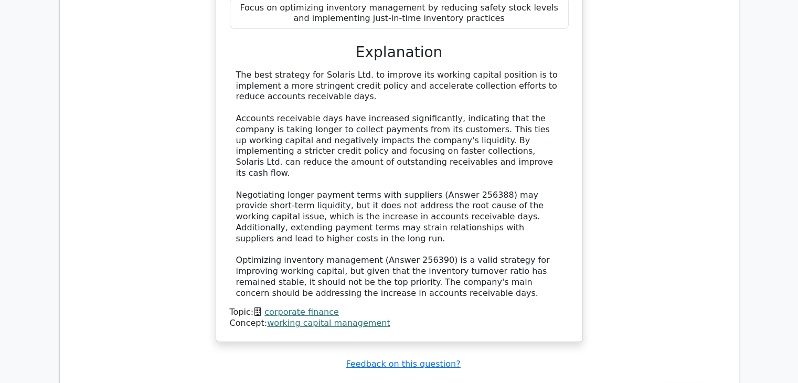
scroll to position [7197, 0]
drag, startPoint x: 224, startPoint y: 206, endPoint x: 331, endPoint y: 216, distance: 106.9
drag, startPoint x: 529, startPoint y: 270, endPoint x: 227, endPoint y: 207, distance: 308.1
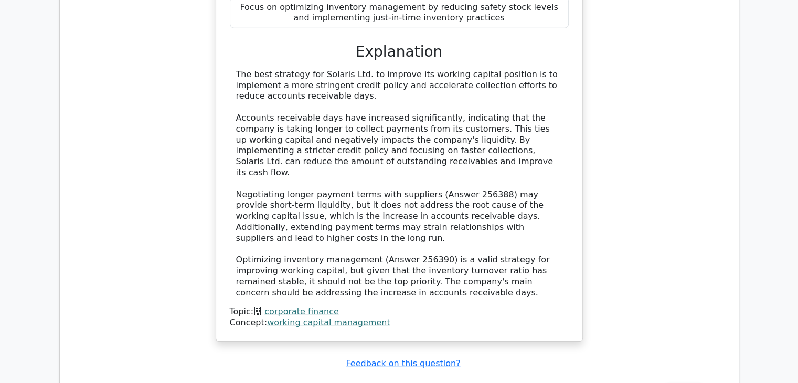
scroll to position [7459, 0]
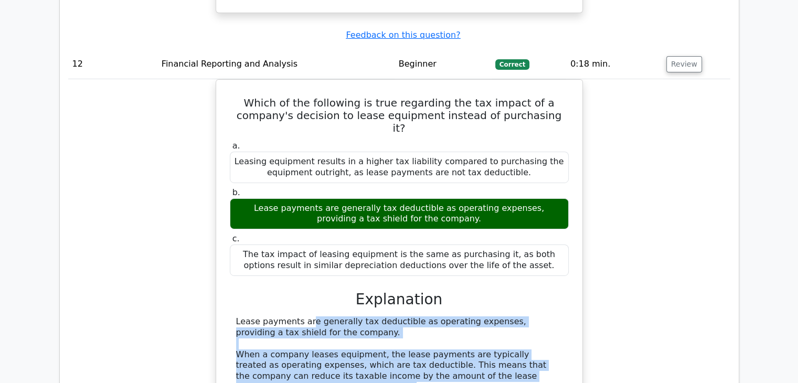
scroll to position [7669, 0]
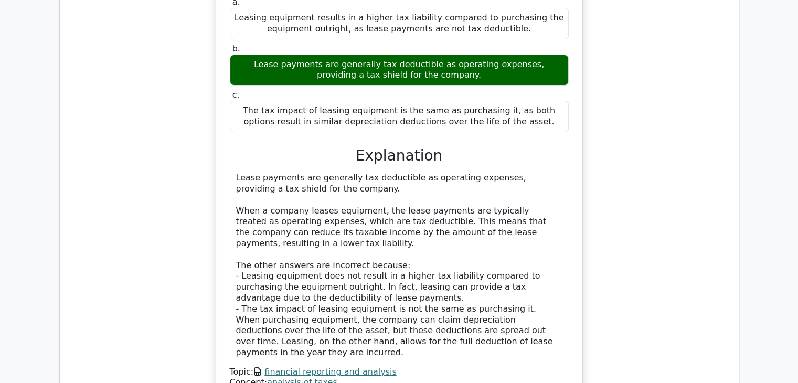
drag, startPoint x: 239, startPoint y: 309, endPoint x: 287, endPoint y: 317, distance: 49.3
drag, startPoint x: 230, startPoint y: 310, endPoint x: 492, endPoint y: 329, distance: 263.0
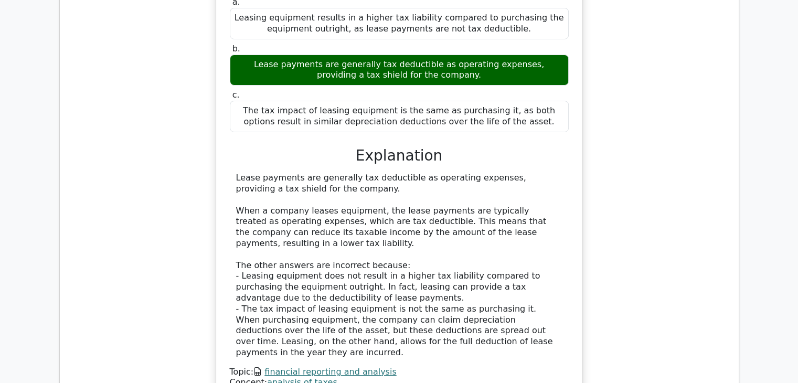
scroll to position [7879, 0]
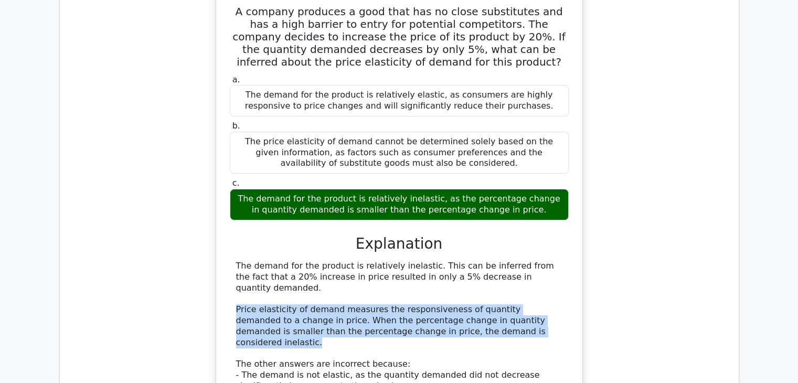
scroll to position [8193, 0]
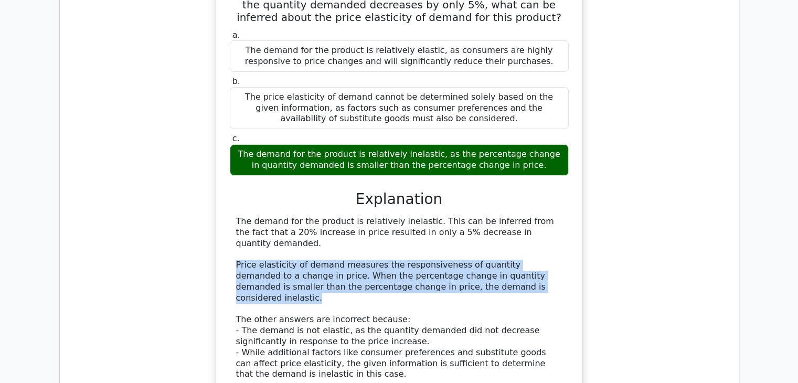
drag, startPoint x: 230, startPoint y: 231, endPoint x: 550, endPoint y: 244, distance: 319.7
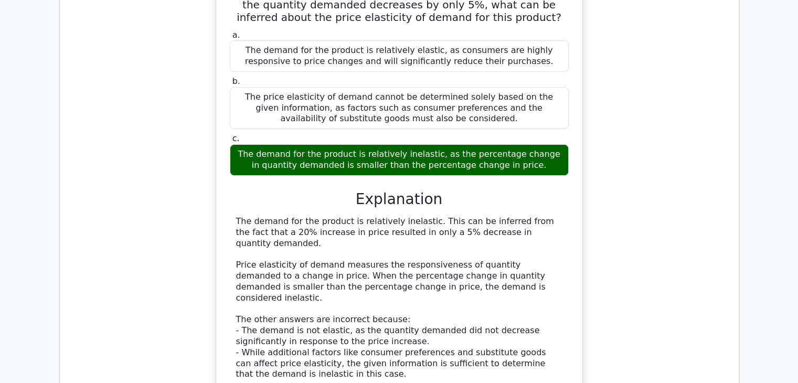
drag, startPoint x: 384, startPoint y: 262, endPoint x: 219, endPoint y: 230, distance: 168.3
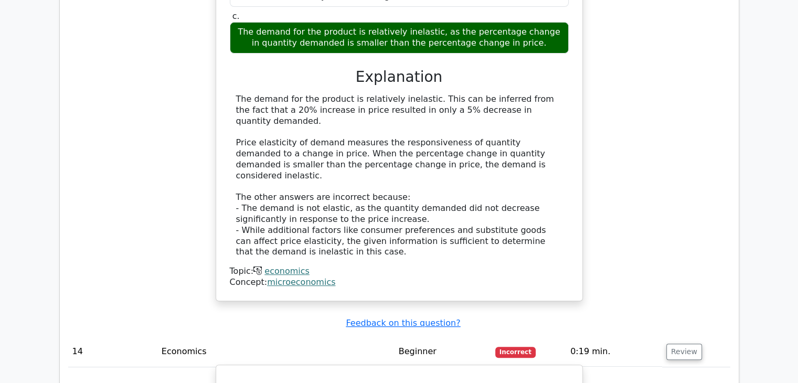
scroll to position [8403, 0]
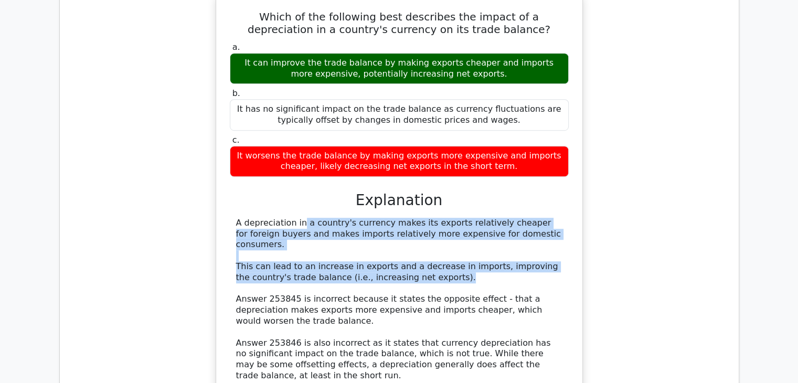
scroll to position [8665, 0]
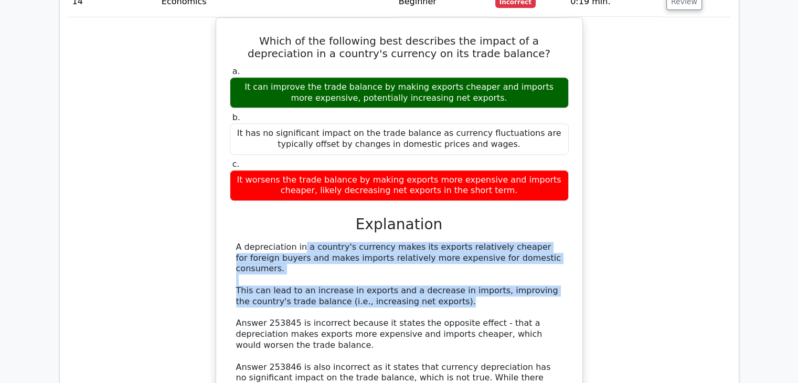
drag, startPoint x: 233, startPoint y: 215, endPoint x: 264, endPoint y: 256, distance: 51.3
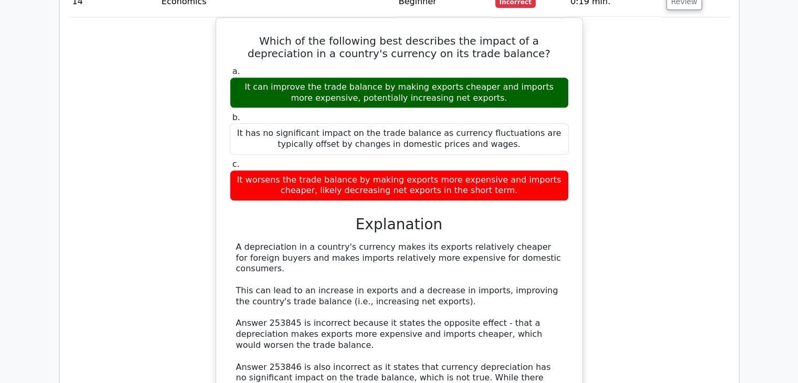
drag, startPoint x: 229, startPoint y: 330, endPoint x: 537, endPoint y: 360, distance: 309.4
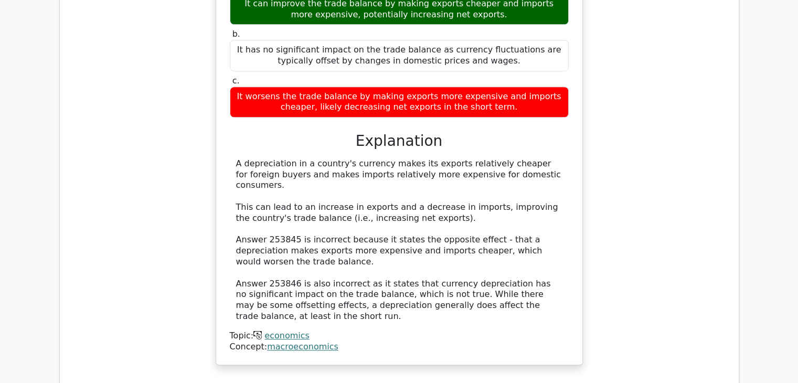
scroll to position [8823, 0]
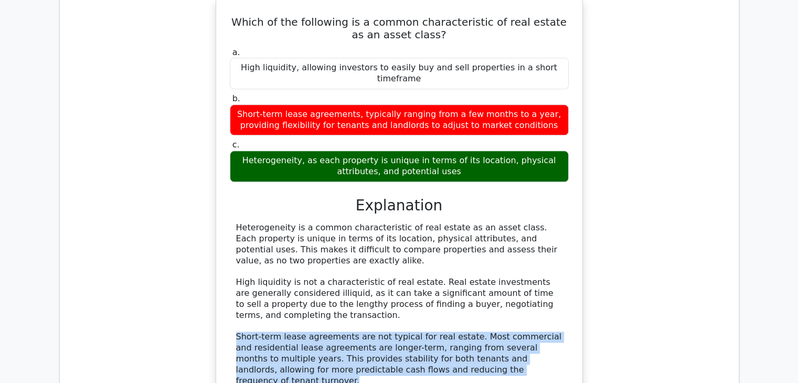
scroll to position [9242, 0]
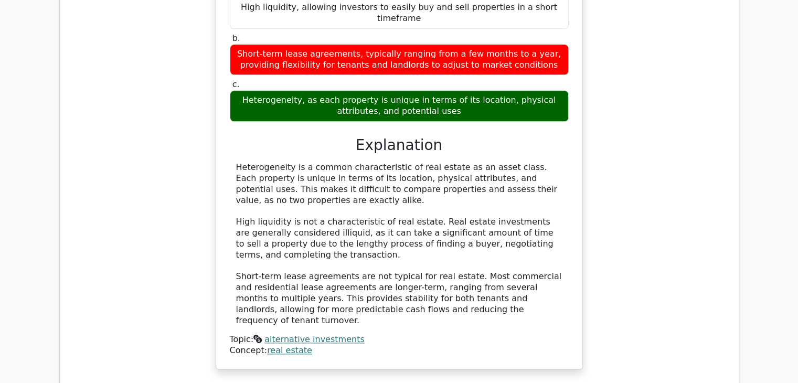
drag, startPoint x: 231, startPoint y: 157, endPoint x: 308, endPoint y: 212, distance: 95.2
drag, startPoint x: 327, startPoint y: 227, endPoint x: 232, endPoint y: 158, distance: 117.2
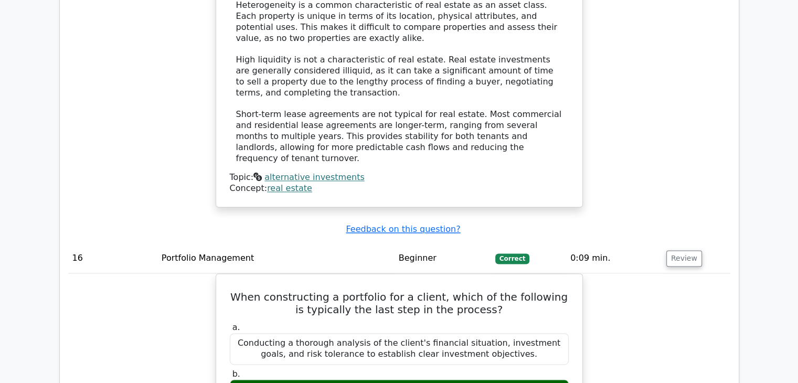
scroll to position [9557, 0]
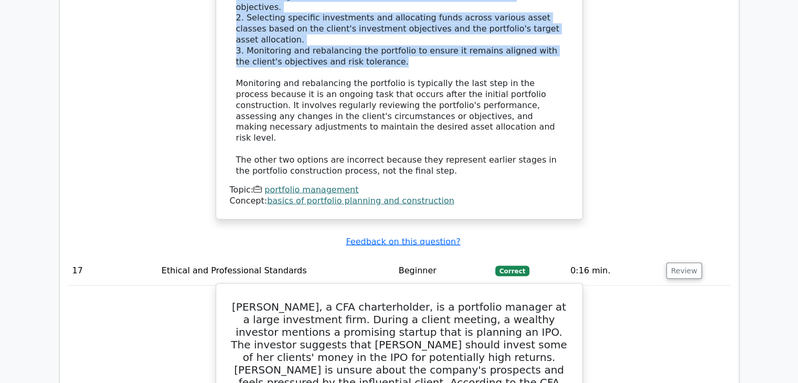
scroll to position [10239, 0]
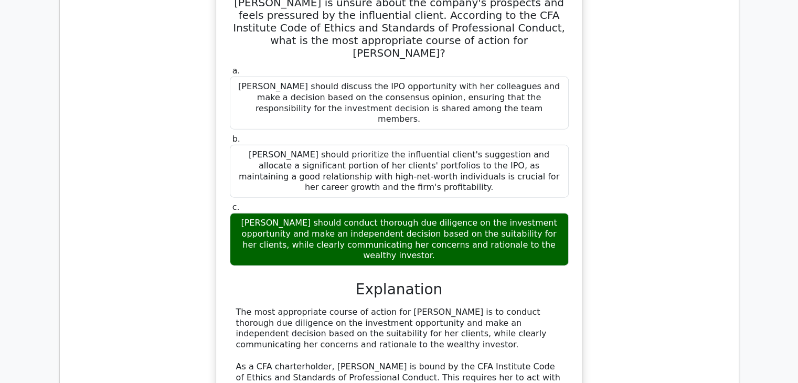
scroll to position [10553, 0]
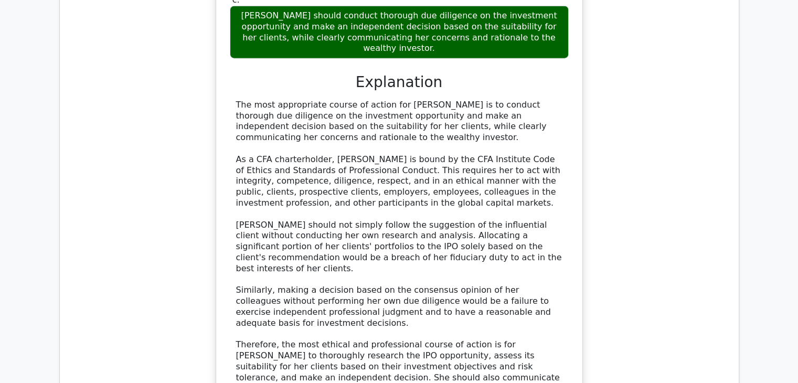
drag, startPoint x: 224, startPoint y: 214, endPoint x: 554, endPoint y: 244, distance: 331.8
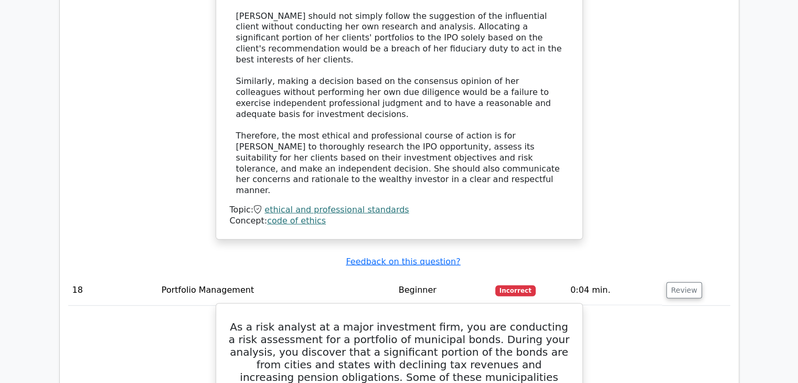
scroll to position [10868, 0]
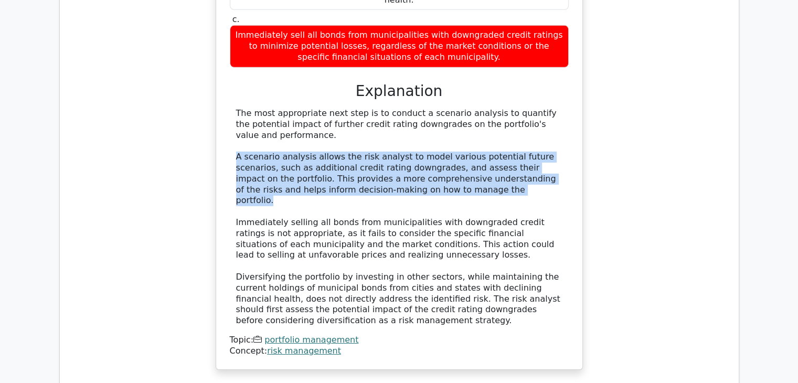
scroll to position [11340, 0]
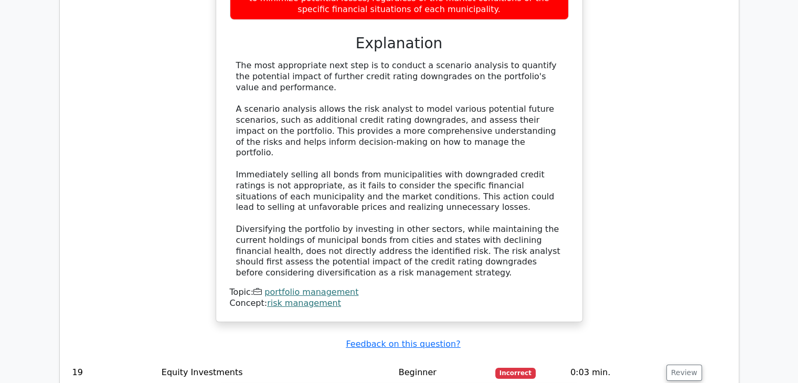
drag, startPoint x: 234, startPoint y: 134, endPoint x: 344, endPoint y: 154, distance: 111.4
drag, startPoint x: 235, startPoint y: 171, endPoint x: 369, endPoint y: 200, distance: 136.8
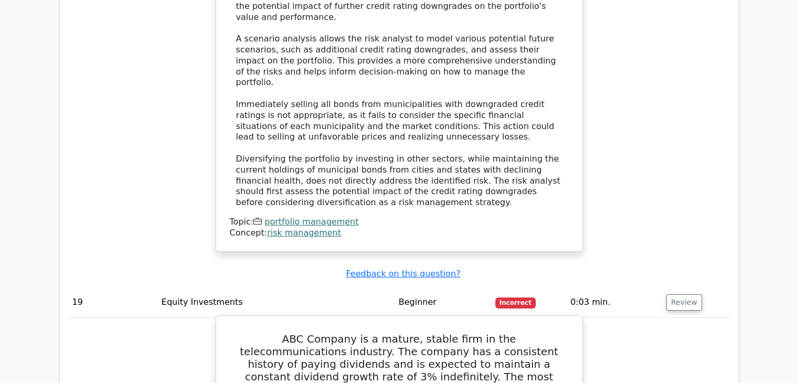
scroll to position [11498, 0]
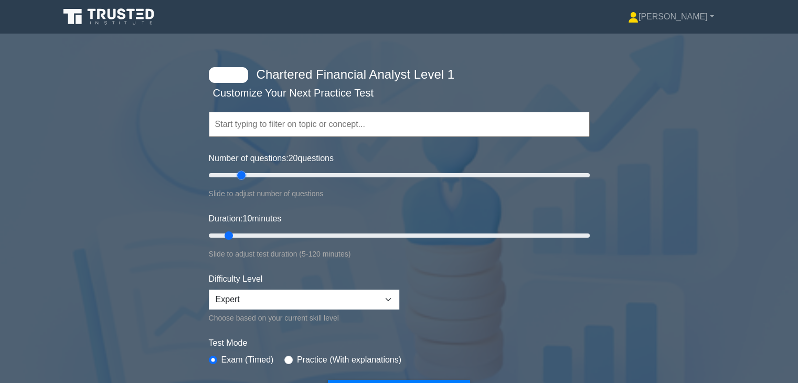
drag, startPoint x: 224, startPoint y: 176, endPoint x: 237, endPoint y: 179, distance: 13.0
type input "20"
click at [237, 179] on input "Number of questions: 20 questions" at bounding box center [399, 175] width 381 height 13
drag, startPoint x: 229, startPoint y: 233, endPoint x: 287, endPoint y: 231, distance: 58.8
type input "30"
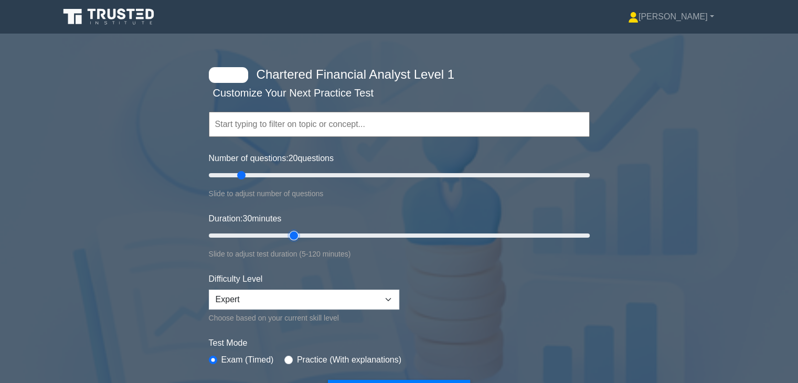
click at [287, 231] on input "Duration: 30 minutes" at bounding box center [399, 235] width 381 height 13
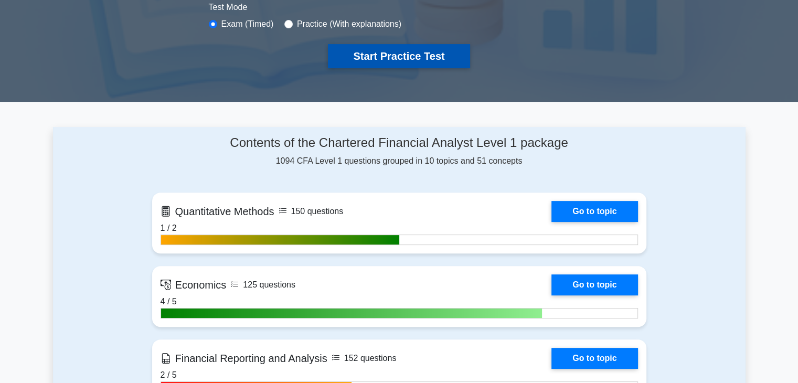
scroll to position [189, 0]
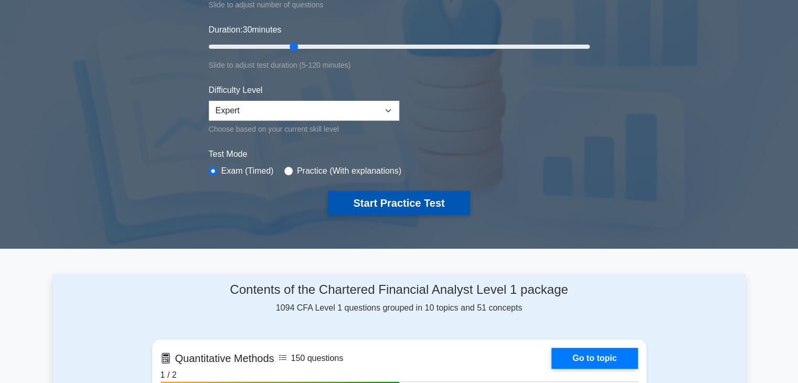
click at [425, 199] on button "Start Practice Test" at bounding box center [399, 203] width 142 height 24
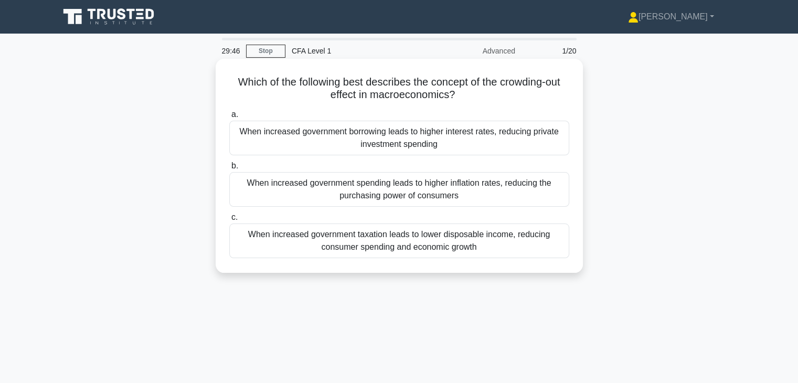
click at [418, 140] on div "When increased government borrowing leads to higher interest rates, reducing pr…" at bounding box center [399, 138] width 340 height 35
click at [229, 118] on input "a. When increased government borrowing leads to higher interest rates, reducing…" at bounding box center [229, 114] width 0 height 7
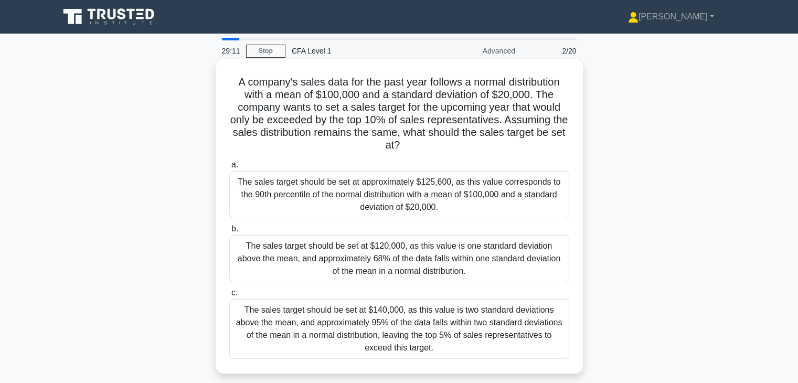
click at [421, 189] on div "The sales target should be set at approximately $125,600, as this value corresp…" at bounding box center [399, 194] width 340 height 47
click at [229, 168] on input "a. The sales target should be set at approximately $125,600, as this value corr…" at bounding box center [229, 165] width 0 height 7
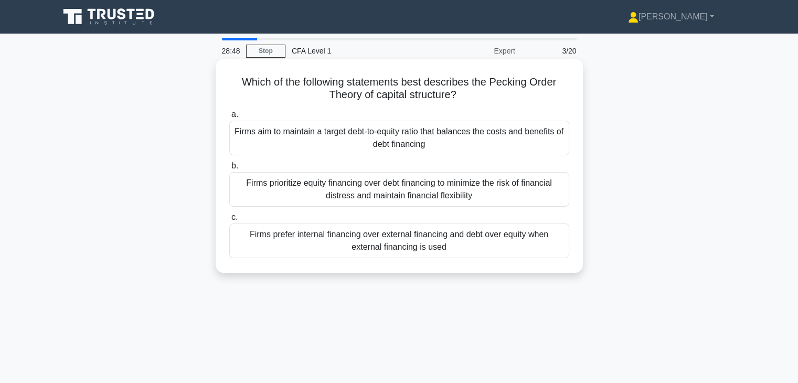
click at [443, 253] on div "Firms prefer internal financing over external financing and debt over equity wh…" at bounding box center [399, 240] width 340 height 35
click at [229, 221] on input "c. Firms prefer internal financing over external financing and debt over equity…" at bounding box center [229, 217] width 0 height 7
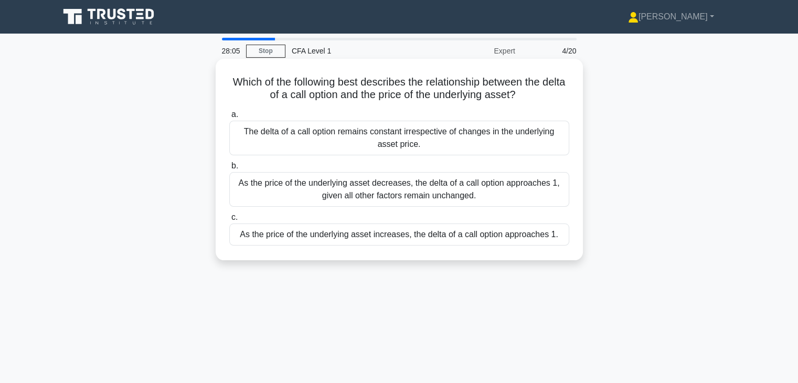
click at [433, 198] on div "As the price of the underlying asset decreases, the delta of a call option appr…" at bounding box center [399, 189] width 340 height 35
click at [229, 169] on input "b. As the price of the underlying asset decreases, the delta of a call option a…" at bounding box center [229, 166] width 0 height 7
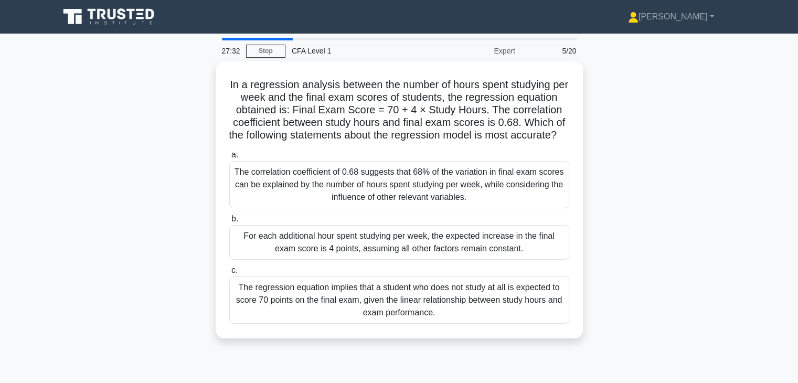
click at [433, 198] on div "The correlation coefficient of 0.68 suggests that 68% of the variation in final…" at bounding box center [399, 184] width 340 height 47
click at [229, 158] on input "a. The correlation coefficient of 0.68 suggests that 68% of the variation in fi…" at bounding box center [229, 155] width 0 height 7
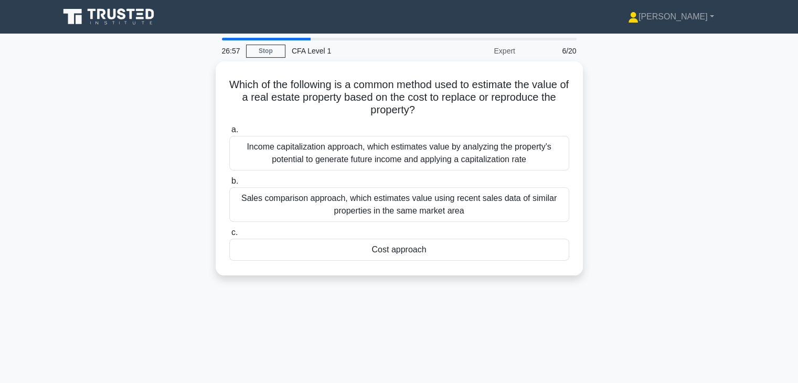
click at [433, 198] on div "Sales comparison approach, which estimates value using recent sales data of sim…" at bounding box center [399, 204] width 340 height 35
click at [229, 185] on input "b. Sales comparison approach, which estimates value using recent sales data of …" at bounding box center [229, 181] width 0 height 7
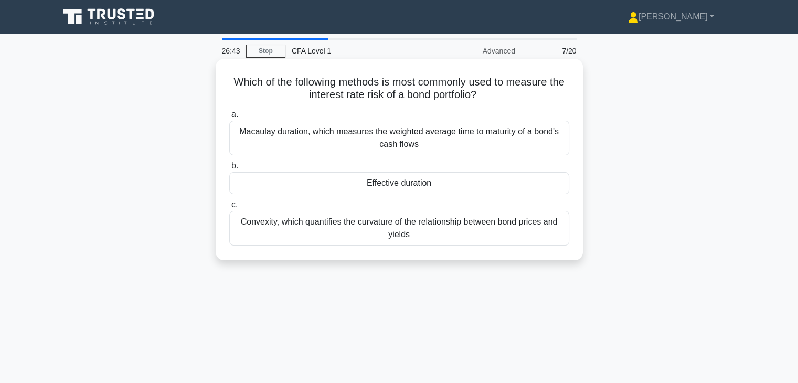
click at [435, 139] on div "Macaulay duration, which measures the weighted average time to maturity of a bo…" at bounding box center [399, 138] width 340 height 35
click at [229, 118] on input "a. Macaulay duration, which measures the weighted average time to maturity of a…" at bounding box center [229, 114] width 0 height 7
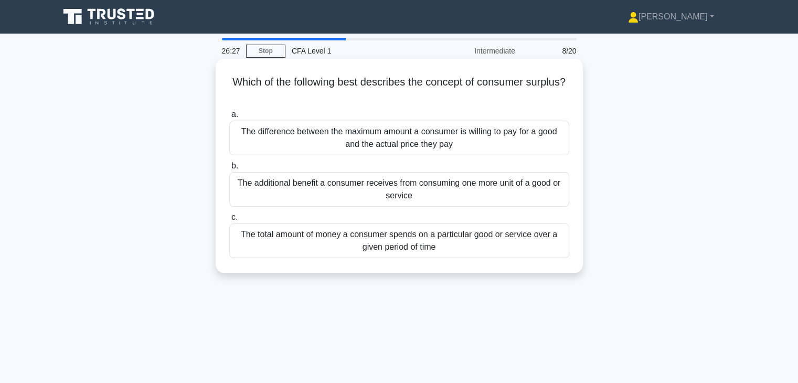
click at [421, 207] on div "The additional benefit a consumer receives from consuming one more unit of a go…" at bounding box center [399, 189] width 340 height 35
click at [229, 169] on input "b. The additional benefit a consumer receives from consuming one more unit of a…" at bounding box center [229, 166] width 0 height 7
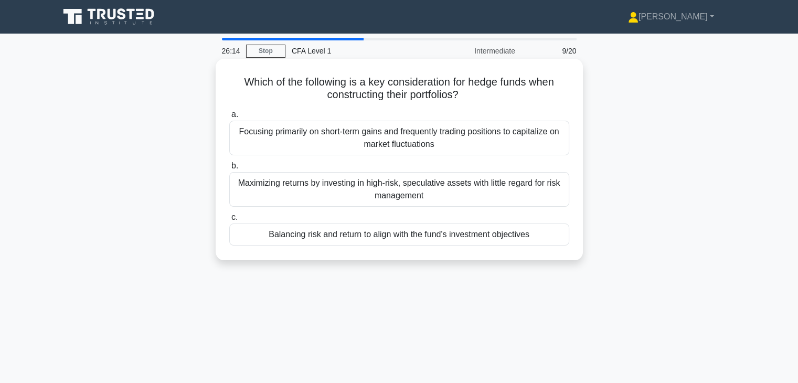
click at [412, 190] on div "Maximizing returns by investing in high-risk, speculative assets with little re…" at bounding box center [399, 189] width 340 height 35
click at [229, 169] on input "b. Maximizing returns by investing in high-risk, speculative assets with little…" at bounding box center [229, 166] width 0 height 7
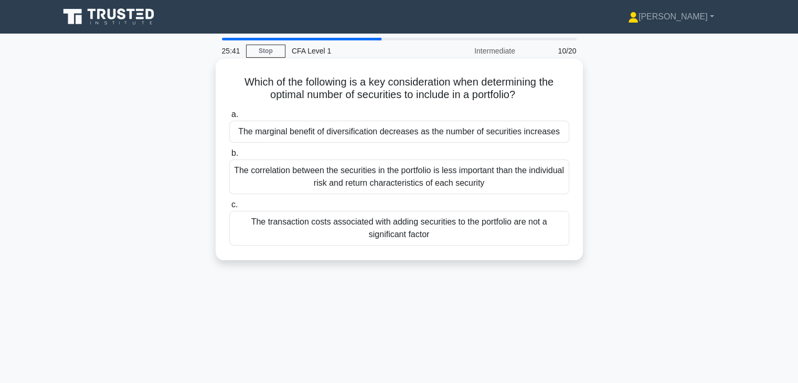
click at [409, 176] on div "The correlation between the securities in the portfolio is less important than …" at bounding box center [399, 176] width 340 height 35
click at [229, 157] on input "b. The correlation between the securities in the portfolio is less important th…" at bounding box center [229, 153] width 0 height 7
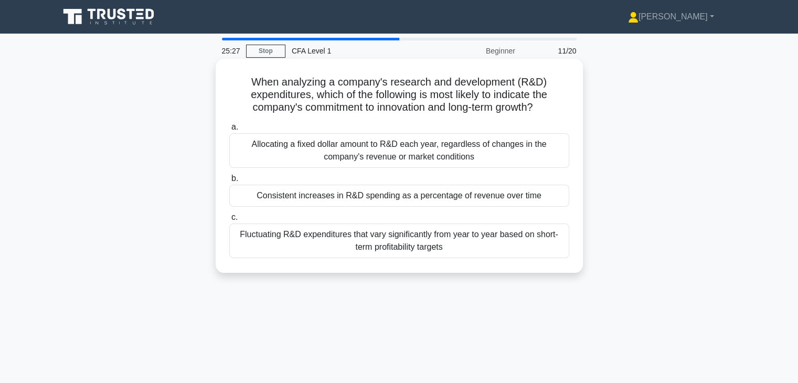
click at [406, 195] on div "Consistent increases in R&D spending as a percentage of revenue over time" at bounding box center [399, 196] width 340 height 22
click at [229, 182] on input "b. Consistent increases in R&D spending as a percentage of revenue over time" at bounding box center [229, 178] width 0 height 7
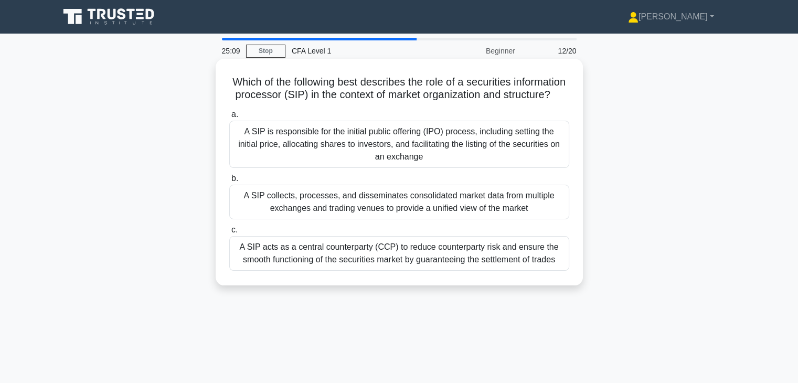
click at [444, 215] on div "A SIP collects, processes, and disseminates consolidated market data from multi…" at bounding box center [399, 202] width 340 height 35
click at [229, 182] on input "b. A SIP collects, processes, and disseminates consolidated market data from mu…" at bounding box center [229, 178] width 0 height 7
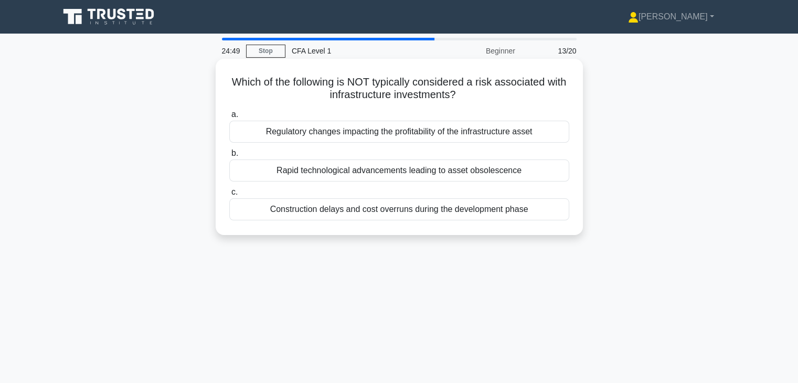
click at [431, 177] on div "Rapid technological advancements leading to asset obsolescence" at bounding box center [399, 170] width 340 height 22
click at [229, 157] on input "b. Rapid technological advancements leading to asset obsolescence" at bounding box center [229, 153] width 0 height 7
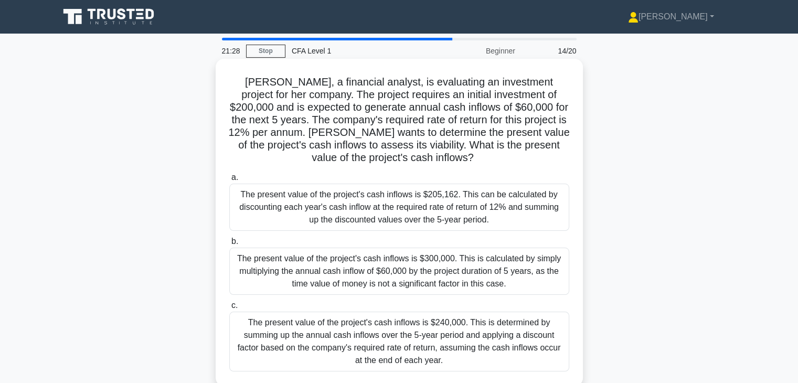
click at [412, 207] on div "The present value of the project's cash inflows is $205,162. This can be calcul…" at bounding box center [399, 207] width 340 height 47
click at [229, 181] on input "a. The present value of the project's cash inflows is $205,162. This can be cal…" at bounding box center [229, 177] width 0 height 7
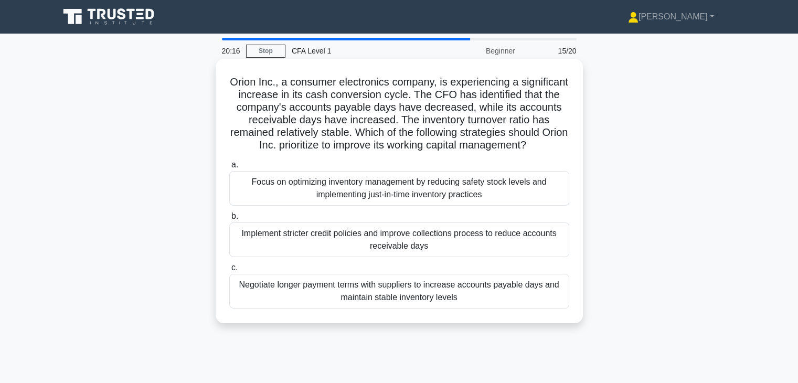
click at [397, 249] on div "Implement stricter credit policies and improve collections process to reduce ac…" at bounding box center [399, 239] width 340 height 35
click at [229, 220] on input "b. Implement stricter credit policies and improve collections process to reduce…" at bounding box center [229, 216] width 0 height 7
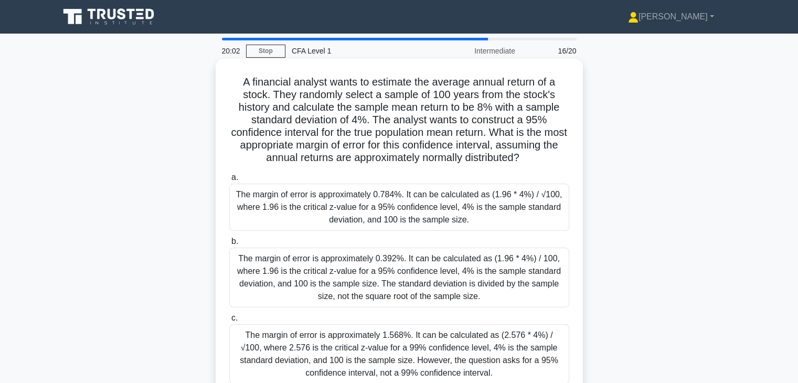
click at [328, 334] on div "The margin of error is approximately 1.568%. It can be calculated as (2.576 * 4…" at bounding box center [399, 354] width 340 height 60
click at [229, 322] on input "c. The margin of error is approximately 1.568%. It can be calculated as (2.576 …" at bounding box center [229, 318] width 0 height 7
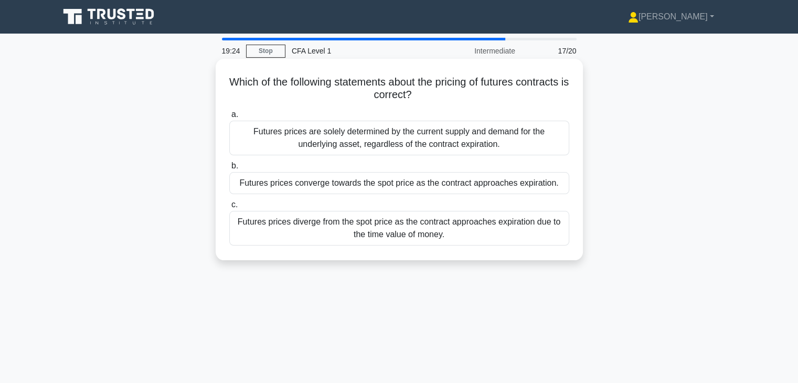
click at [405, 189] on div "Futures prices converge towards the spot price as the contract approaches expir…" at bounding box center [399, 183] width 340 height 22
click at [229, 169] on input "b. Futures prices converge towards the spot price as the contract approaches ex…" at bounding box center [229, 166] width 0 height 7
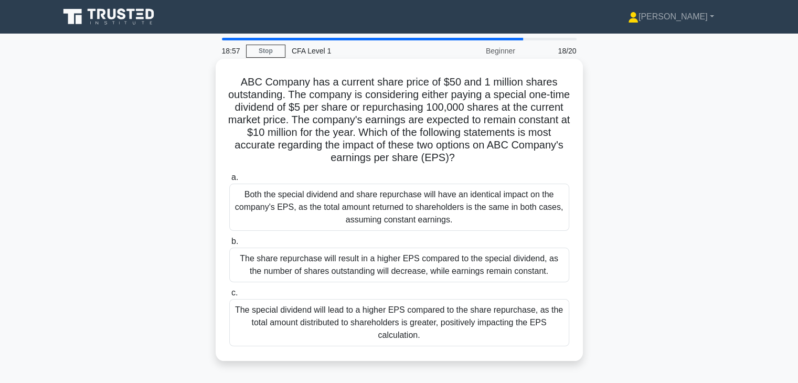
click at [313, 271] on div "The share repurchase will result in a higher EPS compared to the special divide…" at bounding box center [399, 265] width 340 height 35
click at [229, 245] on input "b. The share repurchase will result in a higher EPS compared to the special div…" at bounding box center [229, 241] width 0 height 7
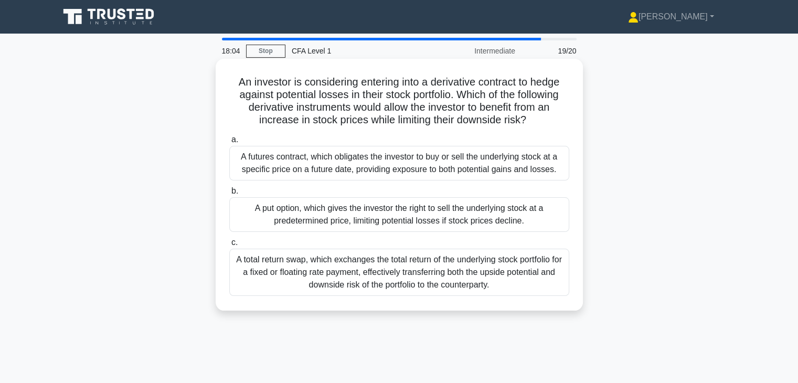
click at [367, 266] on div "A total return swap, which exchanges the total return of the underlying stock p…" at bounding box center [399, 272] width 340 height 47
click at [229, 246] on input "c. A total return swap, which exchanges the total return of the underlying stoc…" at bounding box center [229, 242] width 0 height 7
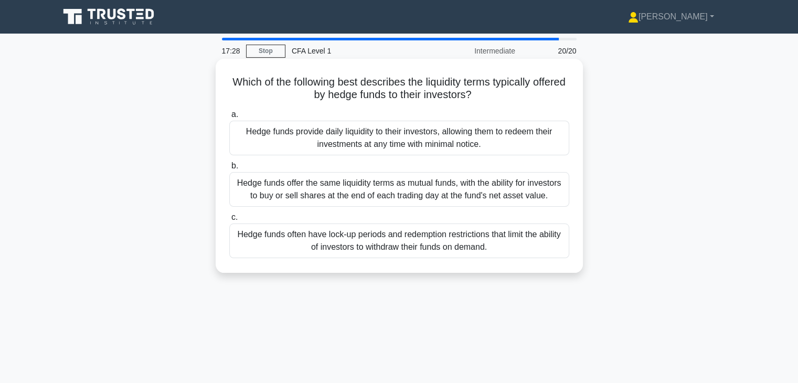
click at [367, 251] on div "Hedge funds often have lock-up periods and redemption restrictions that limit t…" at bounding box center [399, 240] width 340 height 35
click at [229, 221] on input "c. Hedge funds often have lock-up periods and redemption restrictions that limi…" at bounding box center [229, 217] width 0 height 7
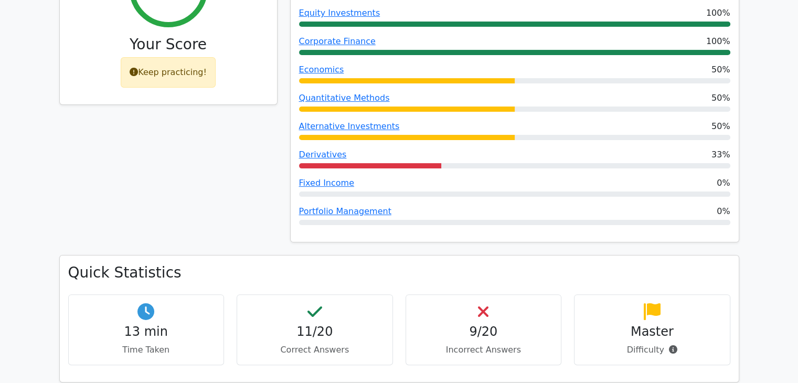
scroll to position [262, 0]
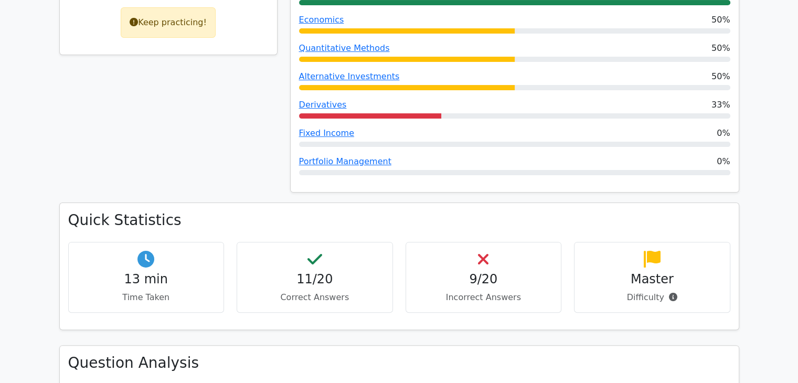
click at [642, 259] on div "Master Difficulty" at bounding box center [652, 277] width 156 height 71
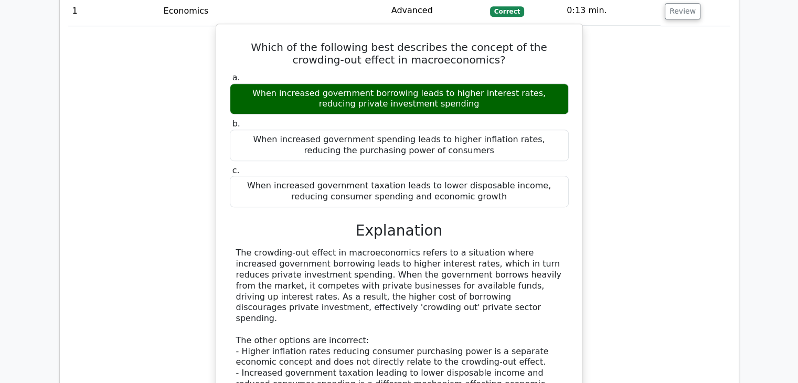
scroll to position [734, 0]
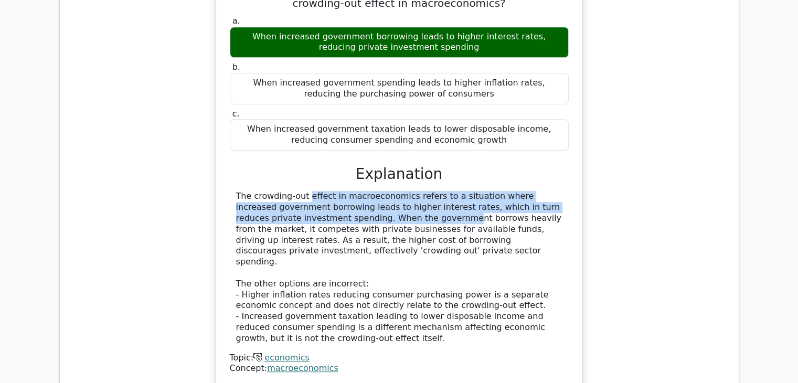
drag, startPoint x: 234, startPoint y: 194, endPoint x: 316, endPoint y: 220, distance: 86.6
click at [316, 220] on div "The crowding-out effect in macroeconomics refers to a situation where increased…" at bounding box center [399, 267] width 339 height 153
copy div "The crowding-out effect in macroeconomics refers to a situation where increased…"
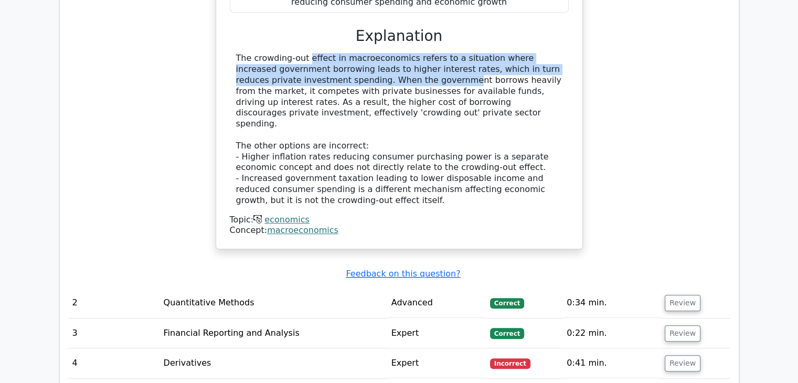
scroll to position [944, 0]
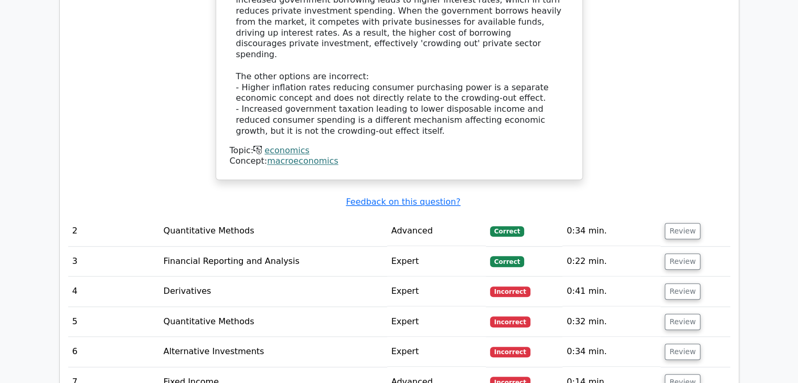
click at [699, 217] on td "Review" at bounding box center [695, 231] width 70 height 30
click at [685, 223] on button "Review" at bounding box center [683, 231] width 36 height 16
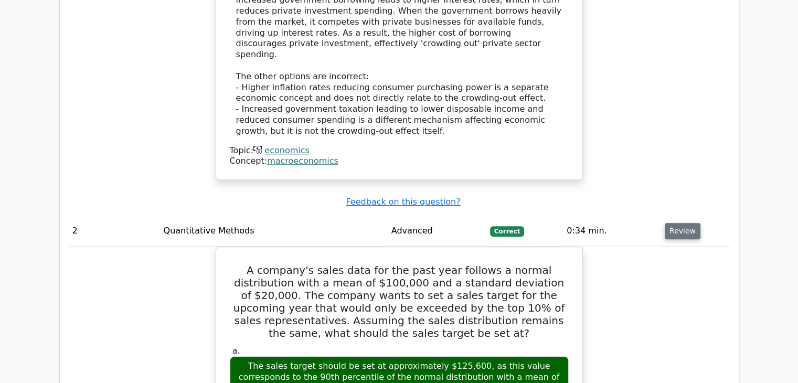
click at [685, 223] on button "Review" at bounding box center [683, 231] width 36 height 16
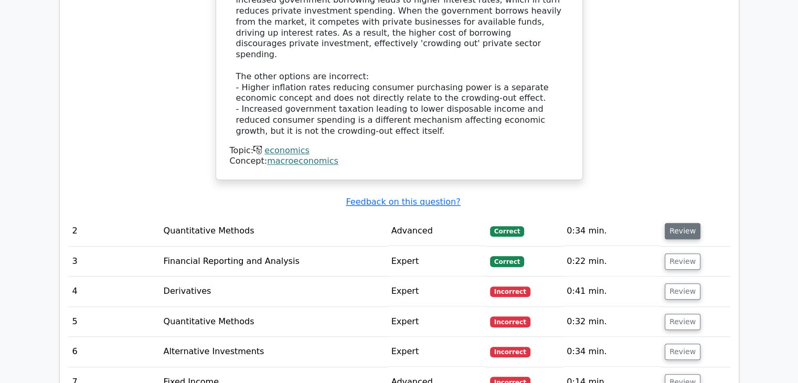
click at [685, 223] on button "Review" at bounding box center [683, 231] width 36 height 16
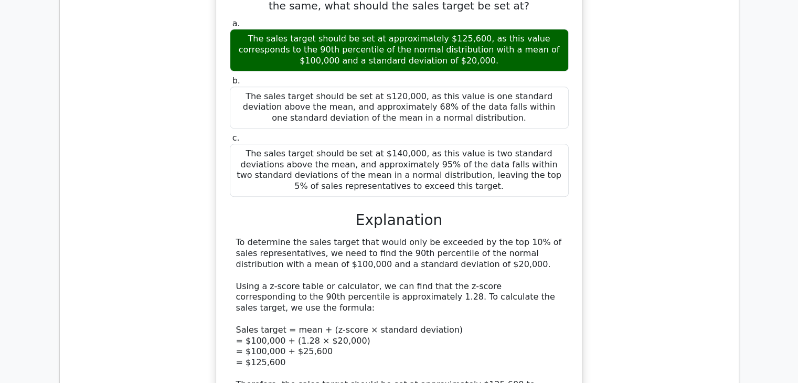
scroll to position [1311, 0]
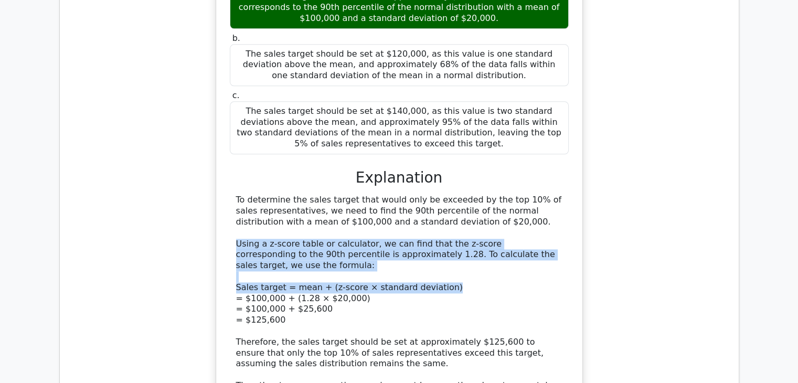
drag, startPoint x: 231, startPoint y: 228, endPoint x: 472, endPoint y: 264, distance: 243.5
click at [472, 264] on div "To determine the sales target that would only be exceeded by the top 10% of sal…" at bounding box center [399, 298] width 339 height 207
copy div "Using a z-score table or calculator, we can find that the z-score corresponding…"
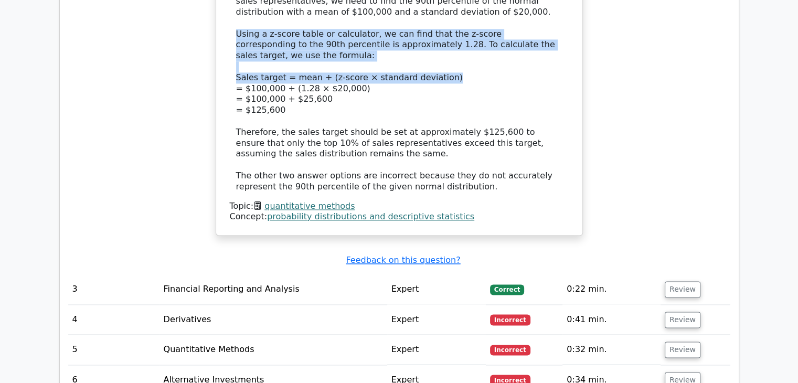
scroll to position [1573, 0]
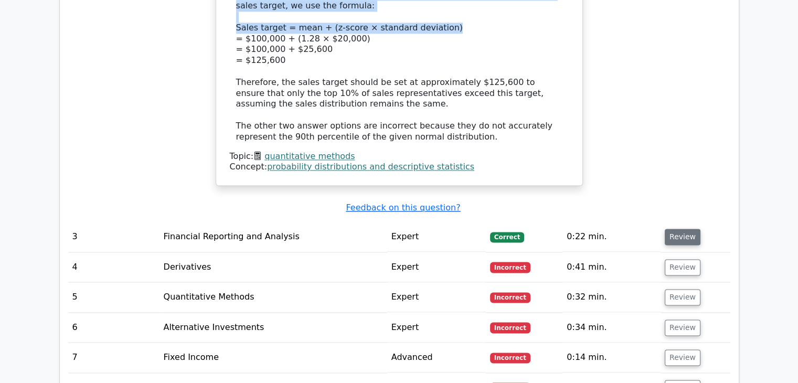
click at [677, 229] on button "Review" at bounding box center [683, 237] width 36 height 16
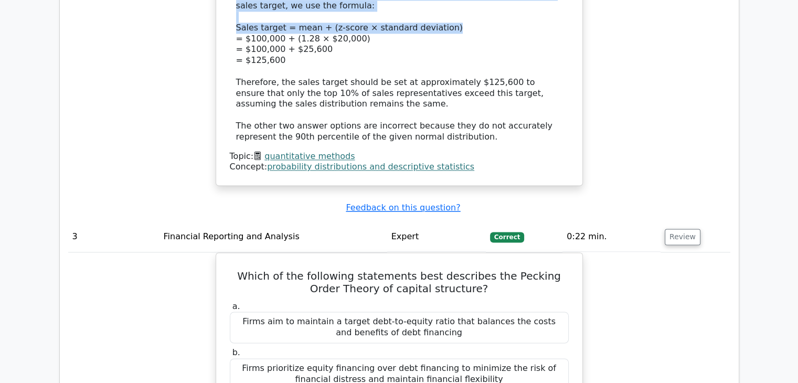
scroll to position [1783, 0]
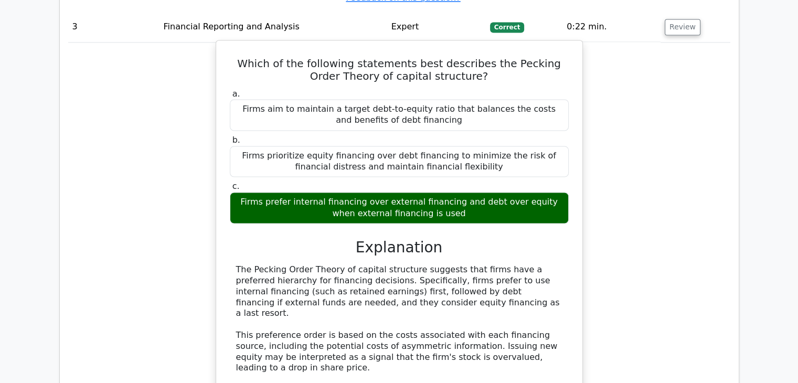
drag, startPoint x: 234, startPoint y: 243, endPoint x: 395, endPoint y: 273, distance: 164.4
click at [395, 273] on div "The Pecking Order Theory of capital structure suggests that firms have a prefer…" at bounding box center [399, 378] width 339 height 229
click at [395, 264] on div "The Pecking Order Theory of capital structure suggests that firms have a prefer…" at bounding box center [399, 378] width 326 height 229
drag, startPoint x: 231, startPoint y: 238, endPoint x: 399, endPoint y: 272, distance: 171.4
click at [399, 272] on div "a. Firms aim to maintain a target debt-to-equity ratio that balances the costs …" at bounding box center [399, 305] width 341 height 437
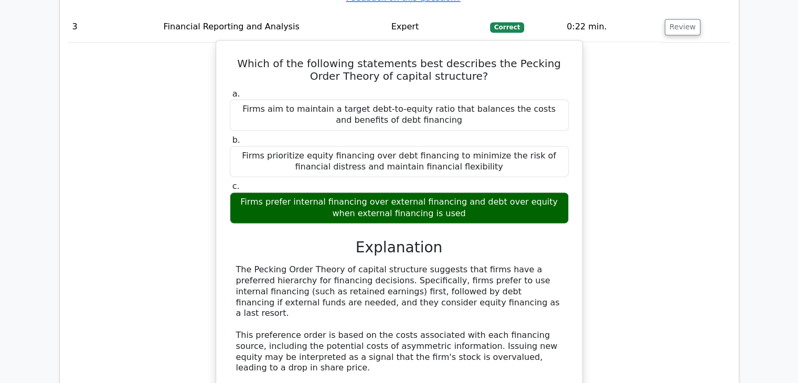
copy div "The Pecking Order Theory of capital structure suggests that firms have a prefer…"
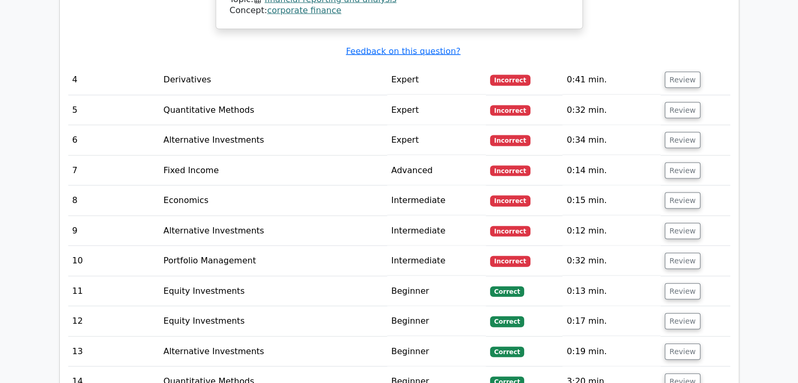
scroll to position [2203, 0]
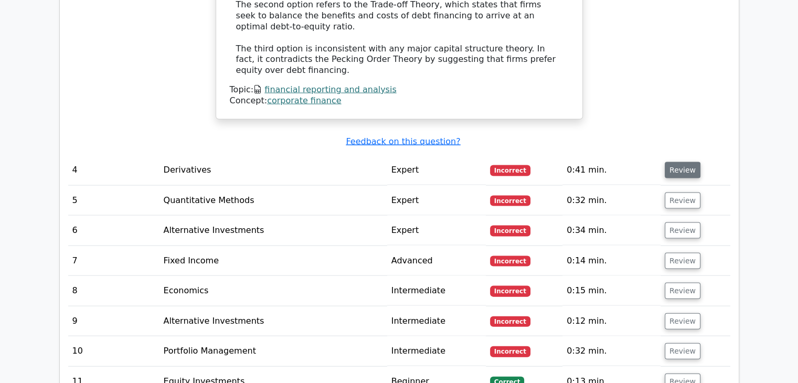
click at [684, 162] on button "Review" at bounding box center [683, 170] width 36 height 16
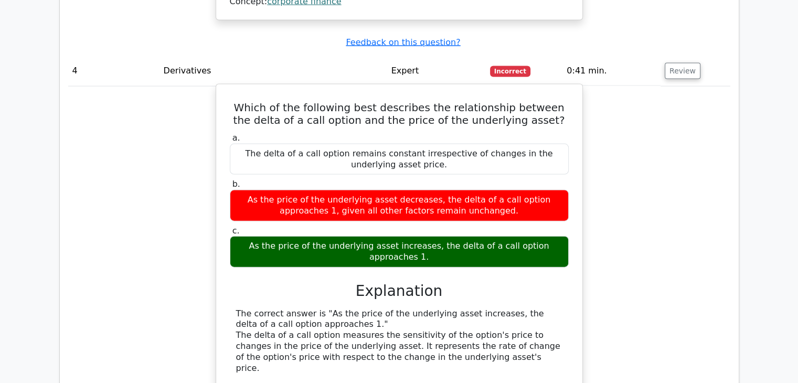
scroll to position [2360, 0]
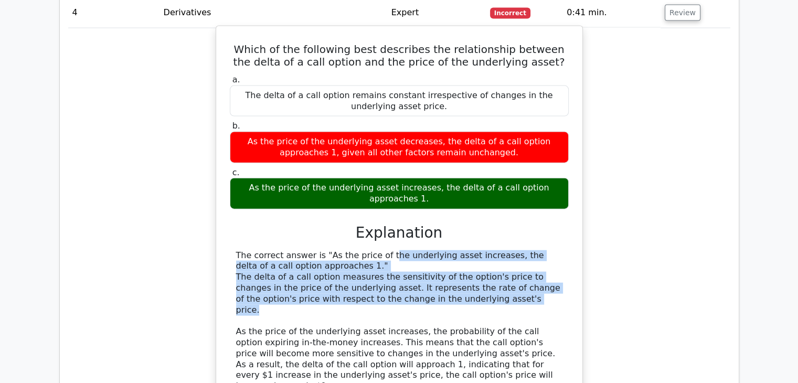
drag, startPoint x: 319, startPoint y: 208, endPoint x: 442, endPoint y: 253, distance: 130.8
click at [442, 253] on div "The correct answer is "As the price of the underlying asset increases, the delt…" at bounding box center [399, 381] width 326 height 262
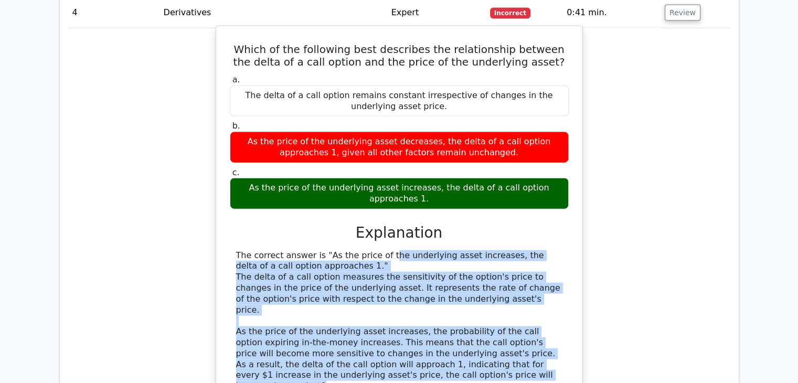
copy div "As the price of the underlying asset increases, the delta of a call option appr…"
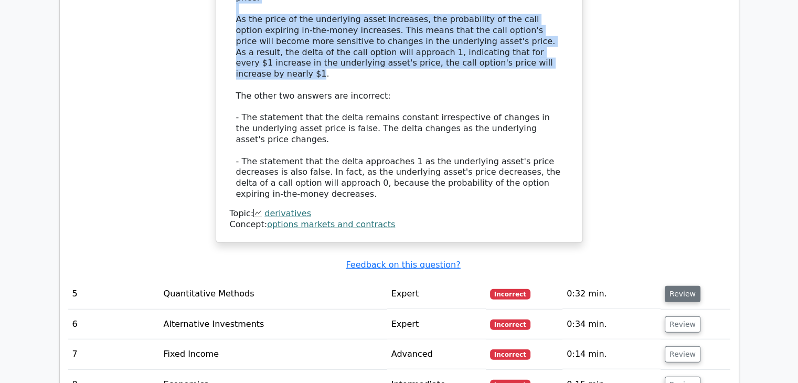
click at [686, 286] on button "Review" at bounding box center [683, 294] width 36 height 16
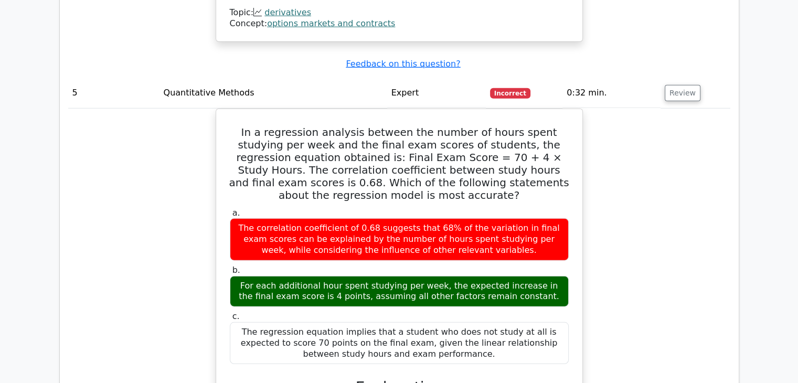
scroll to position [2937, 0]
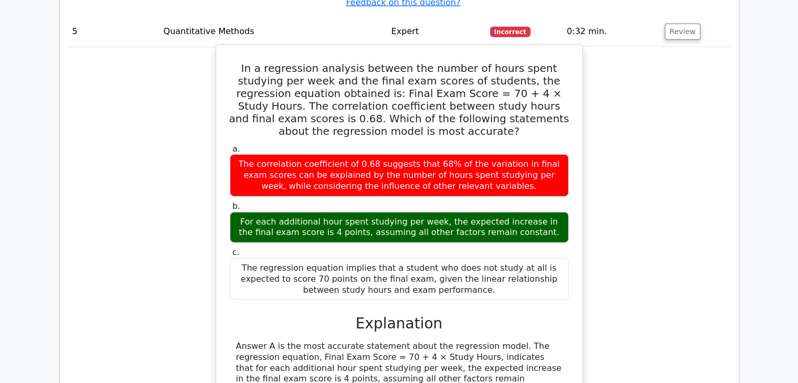
drag, startPoint x: 493, startPoint y: 260, endPoint x: 548, endPoint y: 316, distance: 78.6
copy div "The regression equation, Final Exam Score = 70 + 4 × Study Hours, indicates tha…"
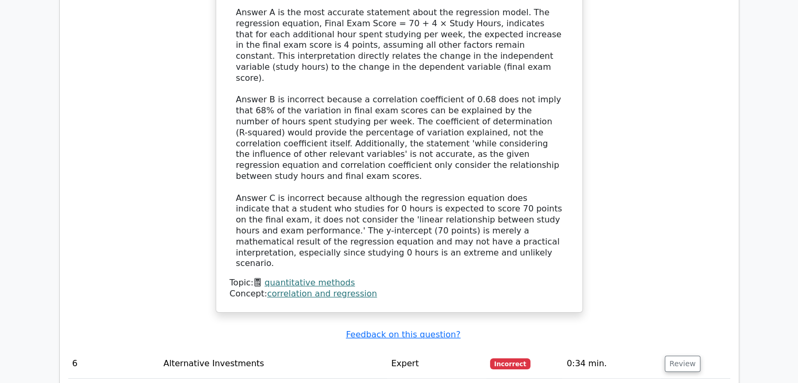
scroll to position [3304, 0]
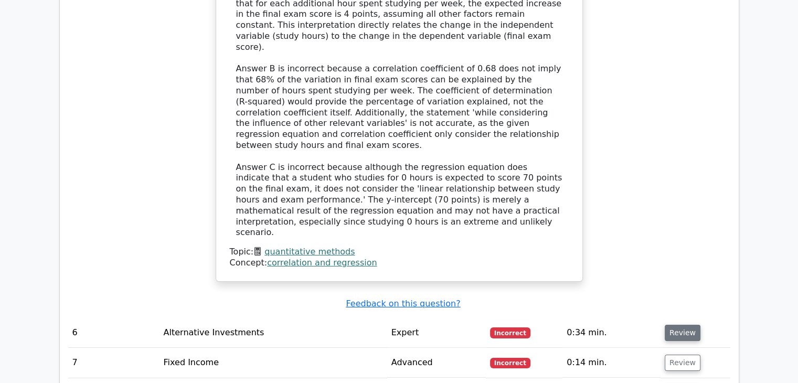
click at [683, 325] on button "Review" at bounding box center [683, 333] width 36 height 16
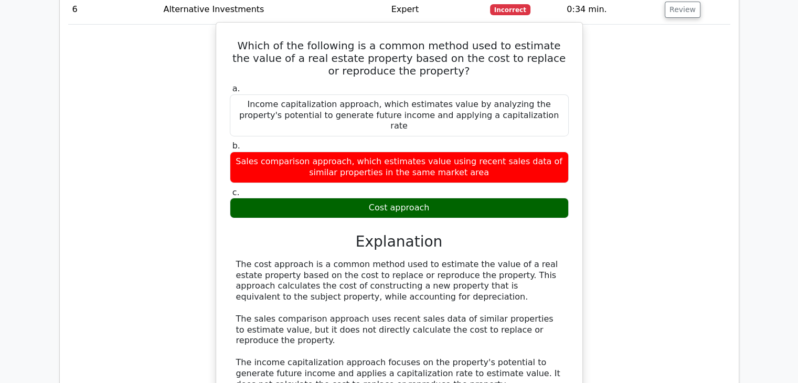
scroll to position [3566, 0]
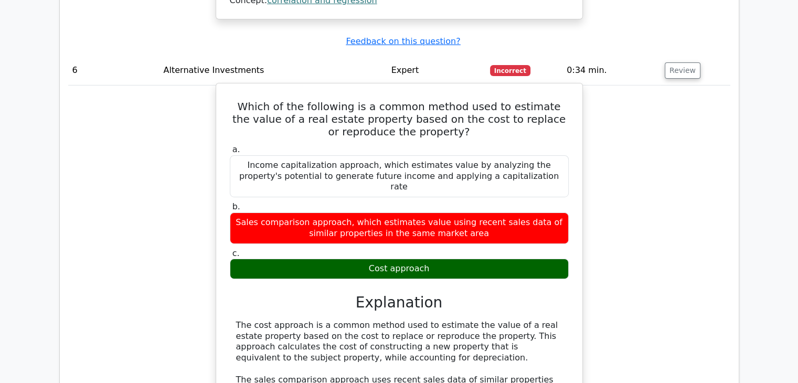
drag, startPoint x: 227, startPoint y: 195, endPoint x: 475, endPoint y: 234, distance: 251.2
click at [475, 234] on div "Which of the following is a common method used to estimate the value of a real …" at bounding box center [399, 289] width 358 height 402
copy div "The cost approach is a common method used to estimate the value of a real estat…"
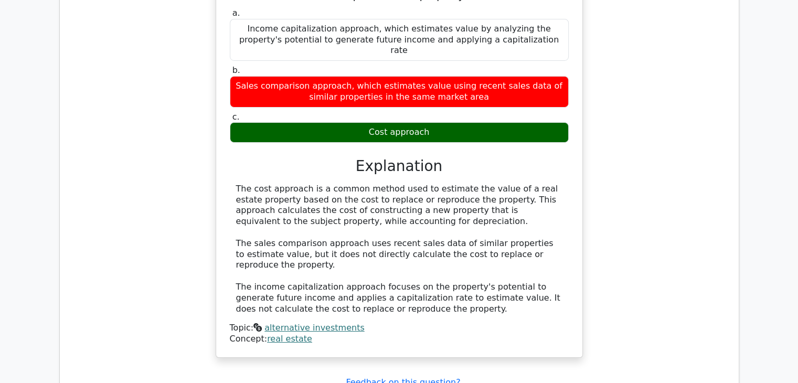
scroll to position [3829, 0]
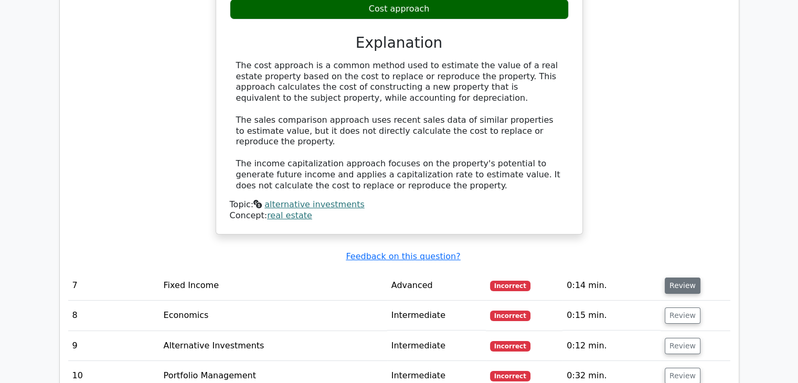
click at [667, 277] on button "Review" at bounding box center [683, 285] width 36 height 16
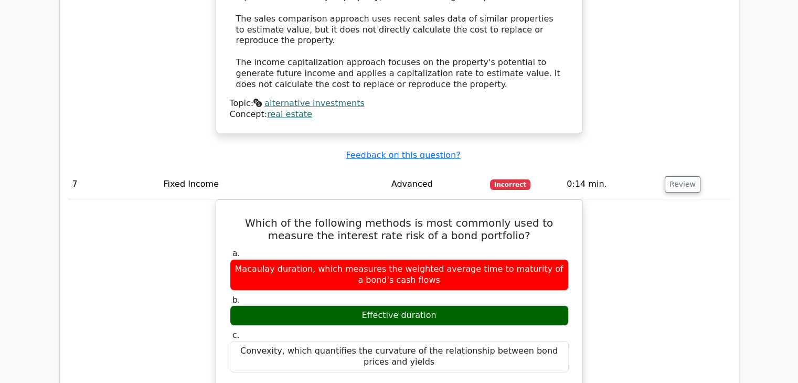
scroll to position [3934, 0]
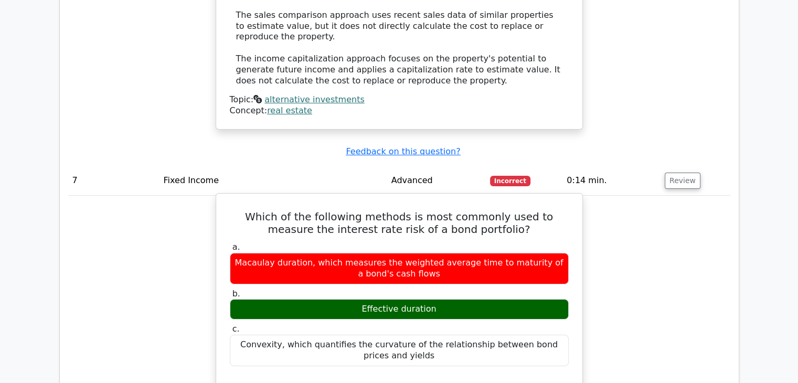
drag, startPoint x: 228, startPoint y: 273, endPoint x: 498, endPoint y: 298, distance: 271.2
copy div "Effective duration is the most commonly used method to measure the interest rat…"
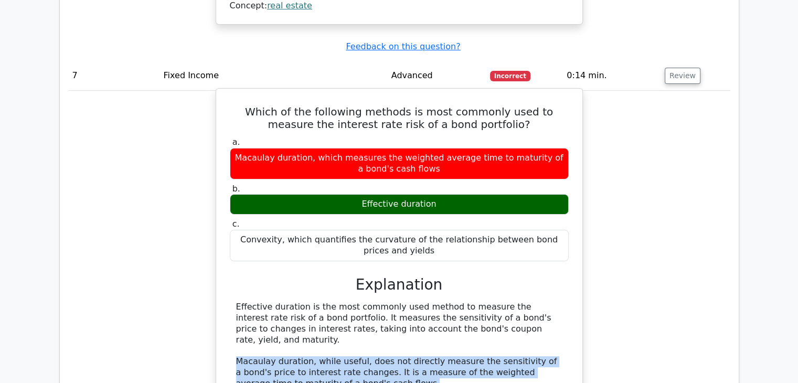
drag, startPoint x: 232, startPoint y: 215, endPoint x: 346, endPoint y: 230, distance: 114.8
click at [346, 302] on div "Effective duration is the most commonly used method to measure the interest rat…" at bounding box center [399, 373] width 339 height 142
copy div "Macaulay duration, while useful, does not directly measure the sensitivity of a…"
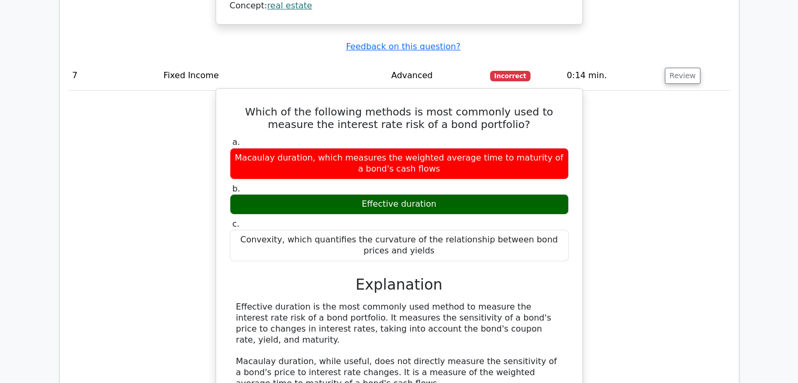
drag, startPoint x: 232, startPoint y: 255, endPoint x: 488, endPoint y: 292, distance: 259.2
click at [488, 302] on div "Effective duration is the most commonly used method to measure the interest rat…" at bounding box center [399, 373] width 339 height 142
copy div "Convexity is a secondary measure that quantifies the curvature of the relations…"
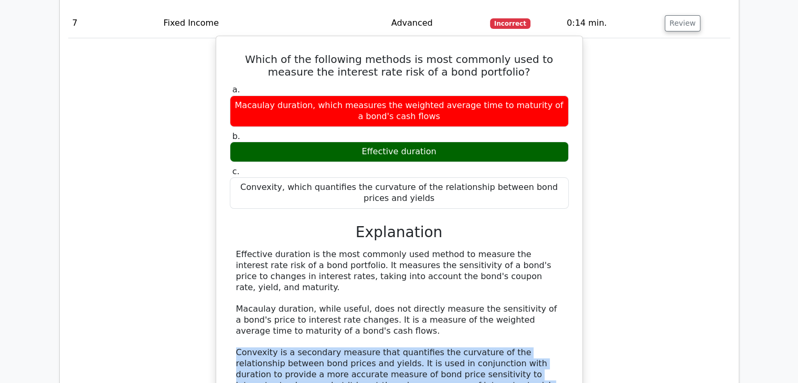
scroll to position [4196, 0]
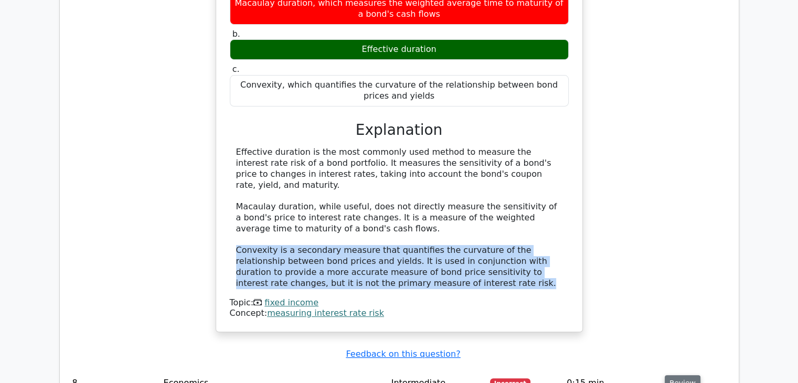
click at [682, 375] on button "Review" at bounding box center [683, 383] width 36 height 16
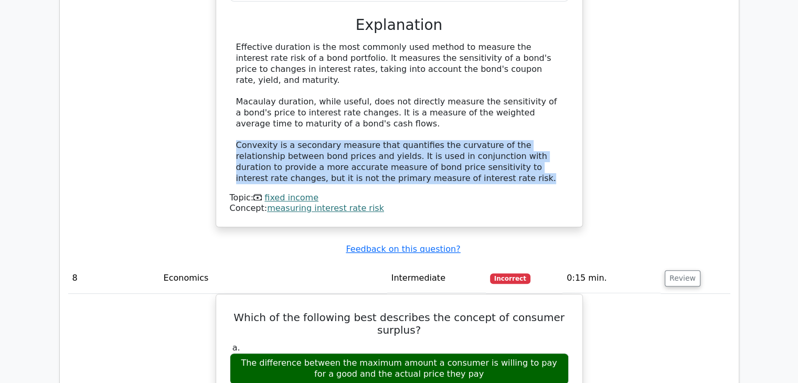
scroll to position [4353, 0]
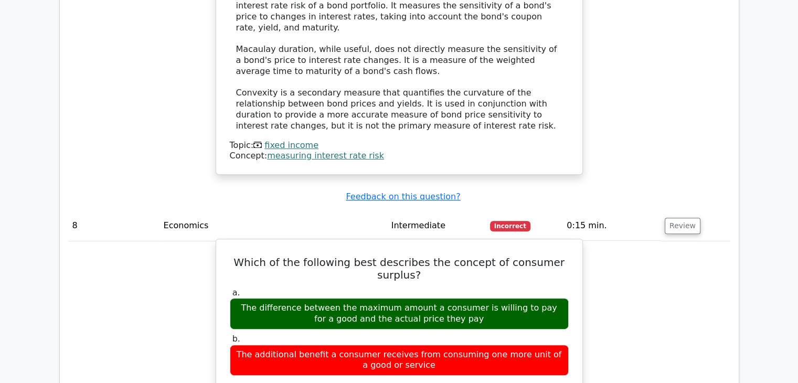
drag, startPoint x: 232, startPoint y: 315, endPoint x: 403, endPoint y: 336, distance: 171.7
copy div "Consumer surplus is the difference between the maximum price a consumer is will…"
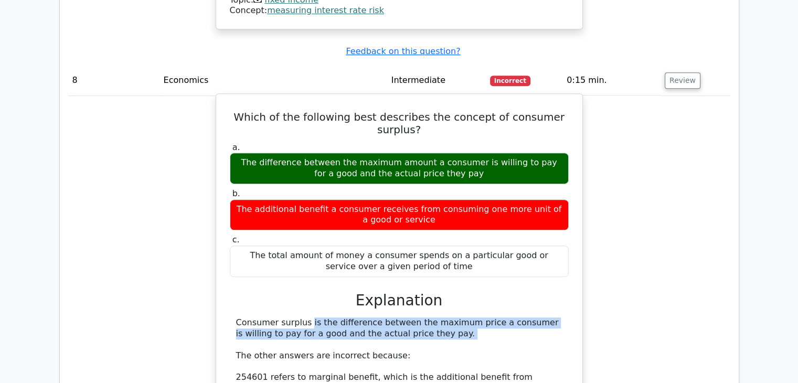
scroll to position [4563, 0]
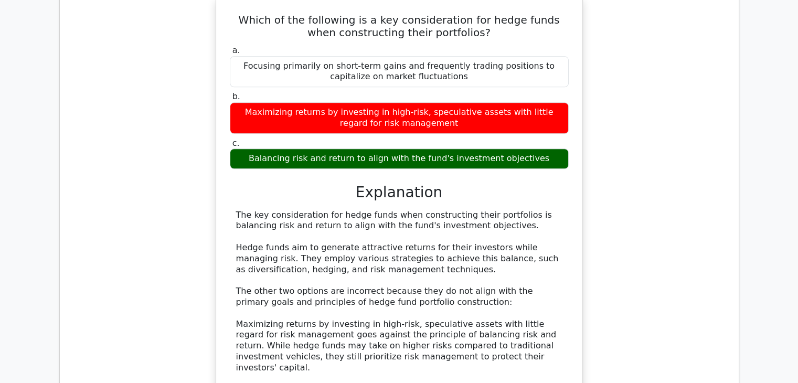
scroll to position [4856, 0]
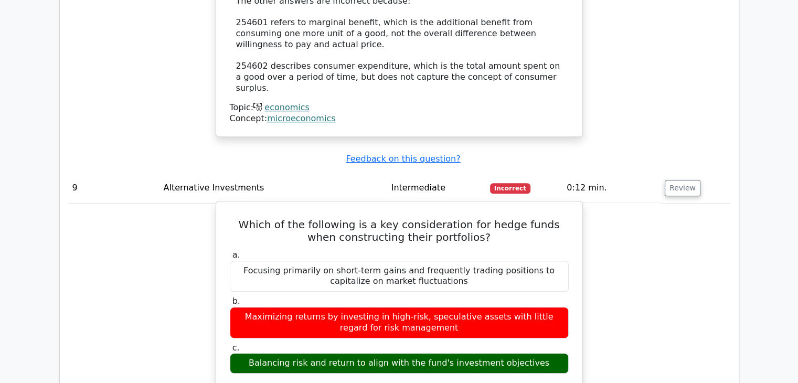
drag, startPoint x: 234, startPoint y: 256, endPoint x: 487, endPoint y: 274, distance: 253.4
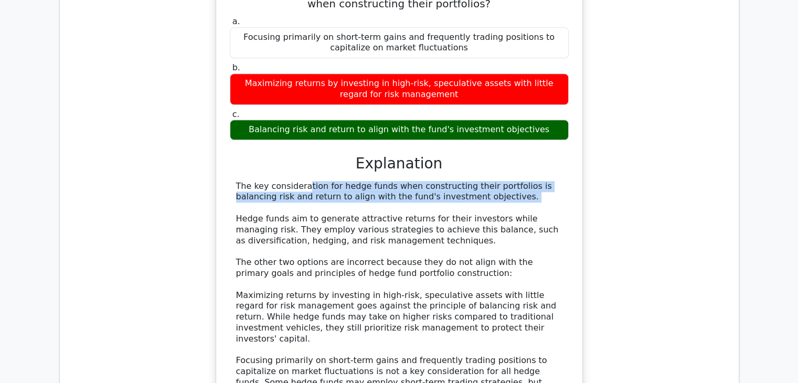
scroll to position [5170, 0]
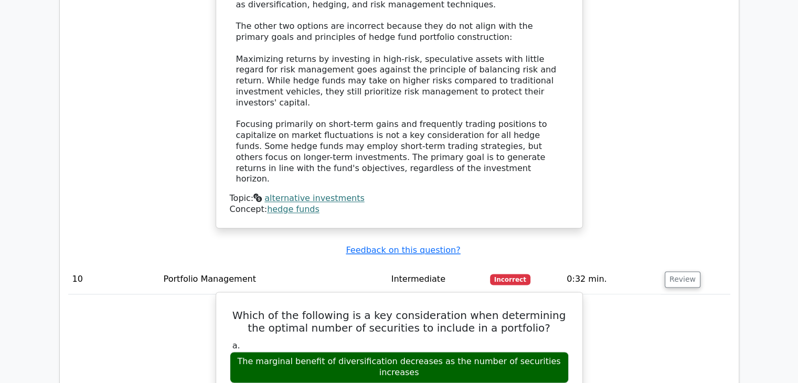
drag, startPoint x: 235, startPoint y: 326, endPoint x: 319, endPoint y: 351, distance: 87.6
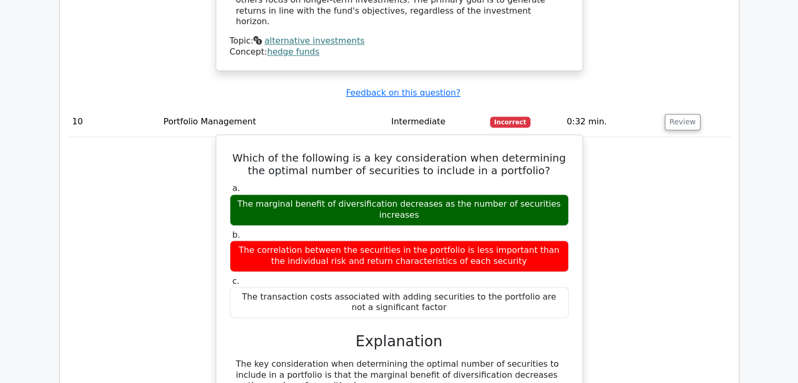
drag, startPoint x: 237, startPoint y: 215, endPoint x: 292, endPoint y: 254, distance: 68.0
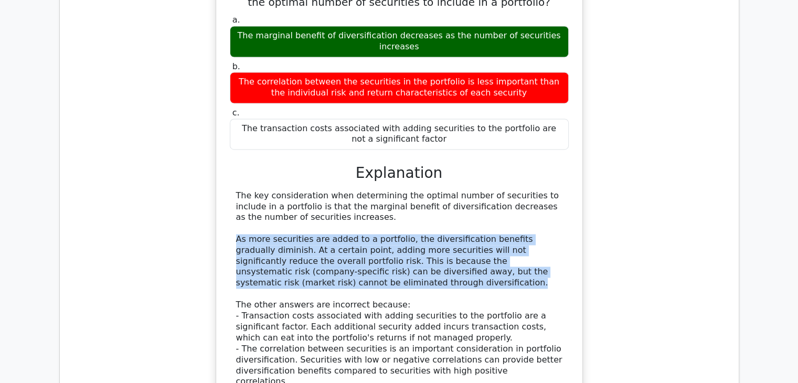
scroll to position [5695, 0]
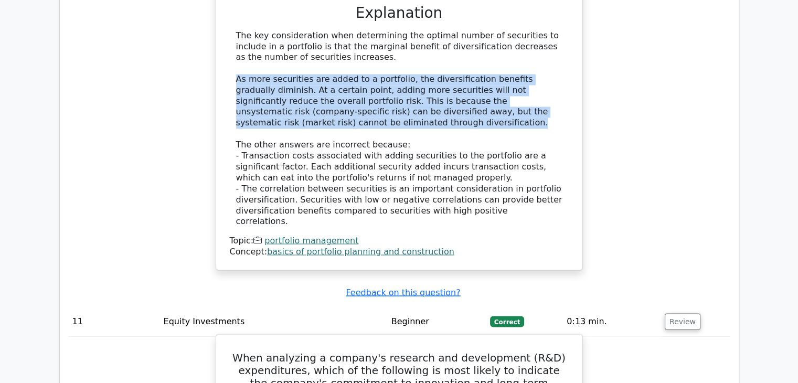
scroll to position [5905, 0]
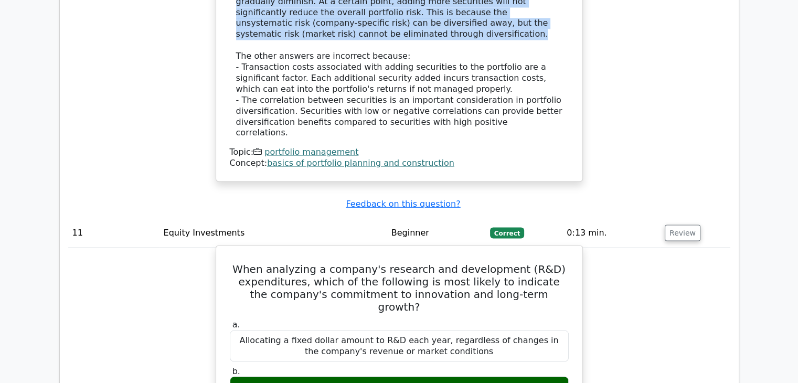
drag, startPoint x: 236, startPoint y: 265, endPoint x: 533, endPoint y: 282, distance: 297.9
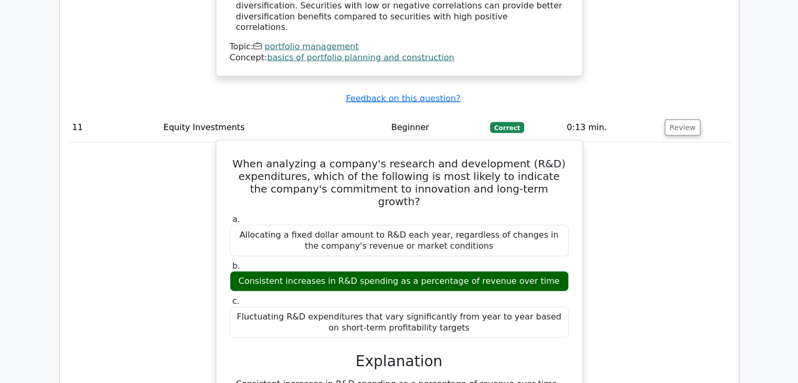
drag, startPoint x: 238, startPoint y: 248, endPoint x: 266, endPoint y: 269, distance: 35.6
drag, startPoint x: 236, startPoint y: 249, endPoint x: 254, endPoint y: 284, distance: 38.9
click at [255, 283] on div "When analyzing a company's research and development (R&D) expenditures, which o…" at bounding box center [399, 385] width 358 height 480
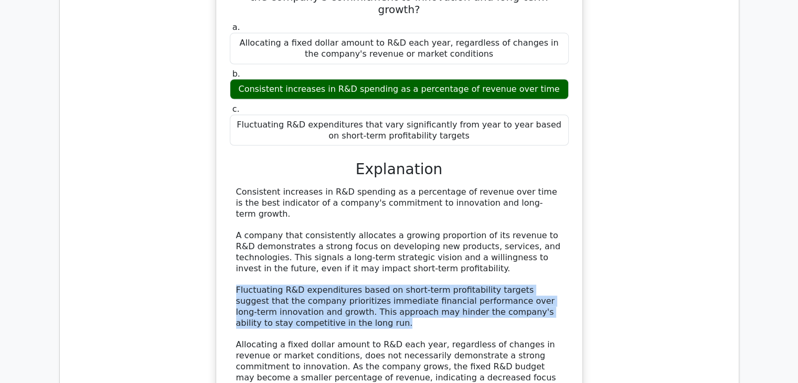
scroll to position [6215, 0]
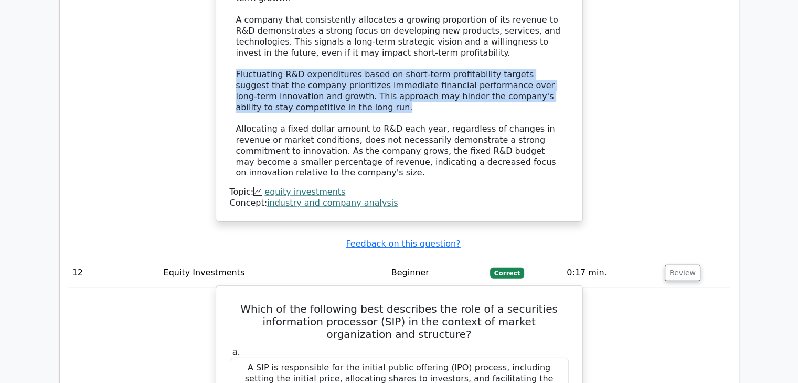
scroll to position [6529, 0]
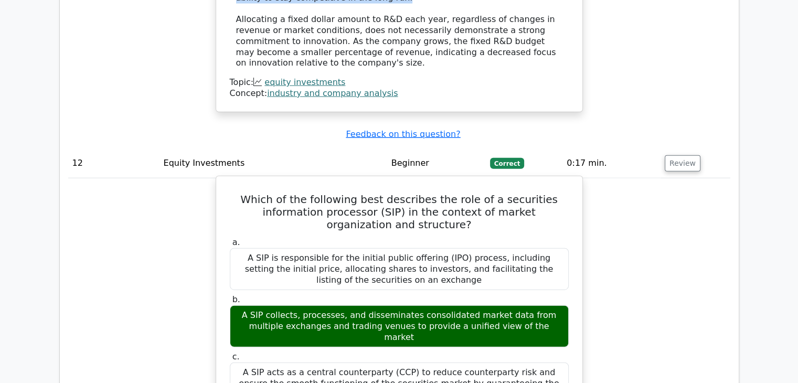
drag, startPoint x: 237, startPoint y: 200, endPoint x: 548, endPoint y: 233, distance: 312.8
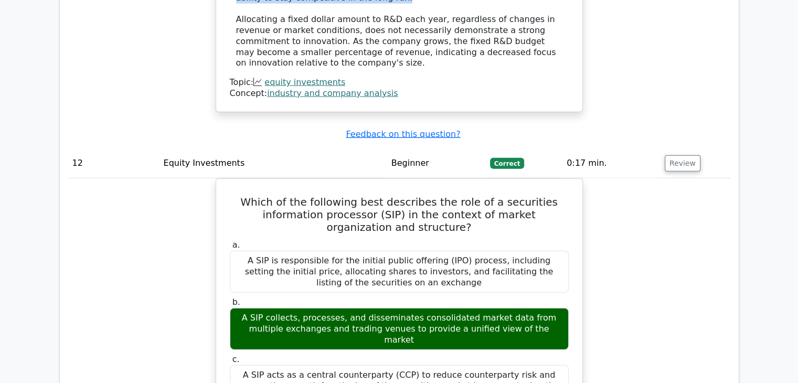
scroll to position [6739, 0]
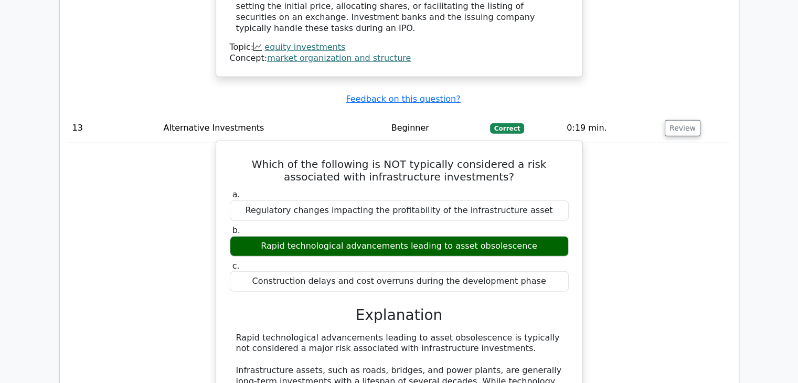
scroll to position [7159, 0]
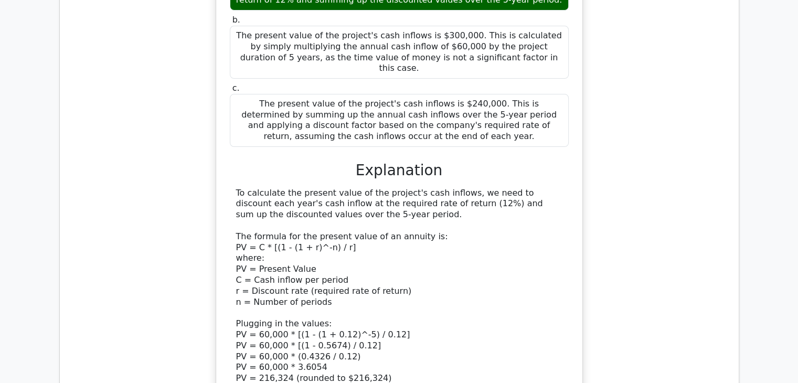
scroll to position [7945, 0]
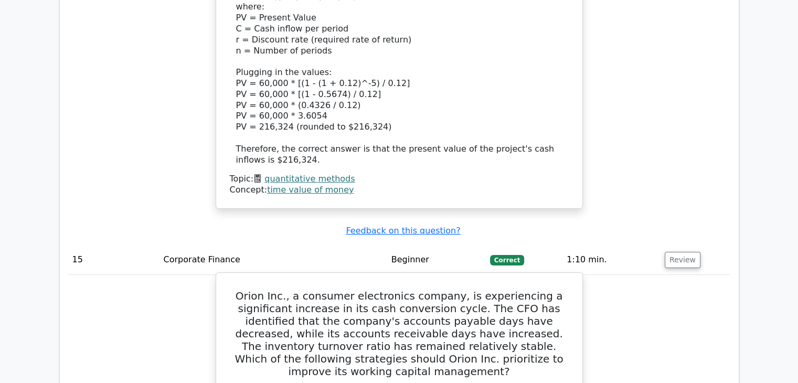
scroll to position [8417, 0]
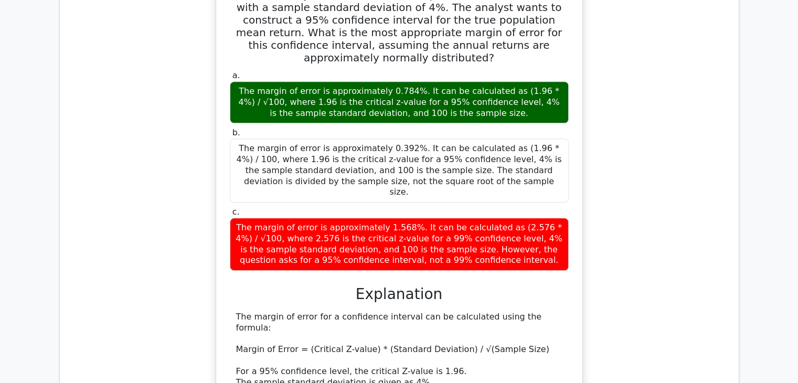
scroll to position [9152, 0]
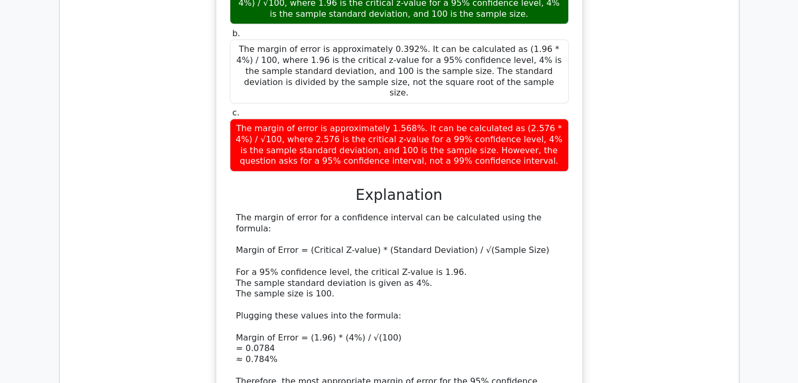
scroll to position [9309, 0]
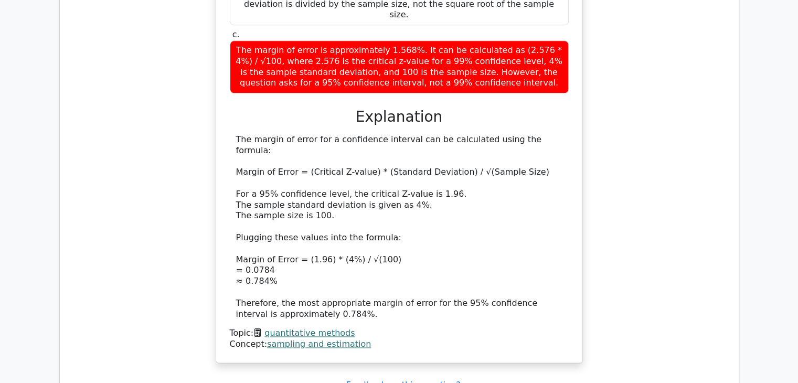
drag, startPoint x: 233, startPoint y: 226, endPoint x: 521, endPoint y: 271, distance: 292.0
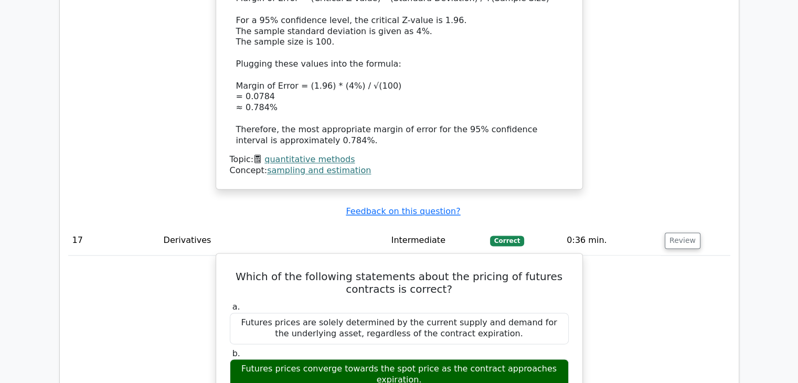
scroll to position [9571, 0]
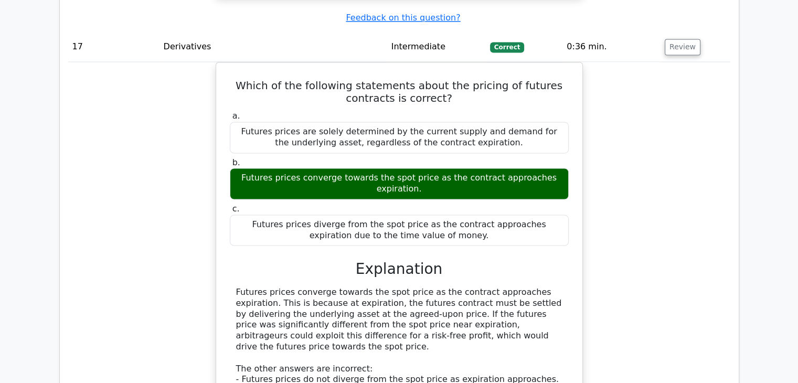
scroll to position [9886, 0]
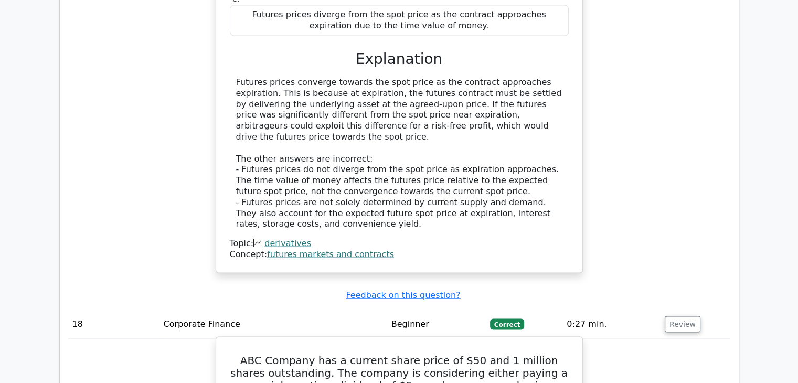
drag, startPoint x: 237, startPoint y: 85, endPoint x: 548, endPoint y: 98, distance: 311.2
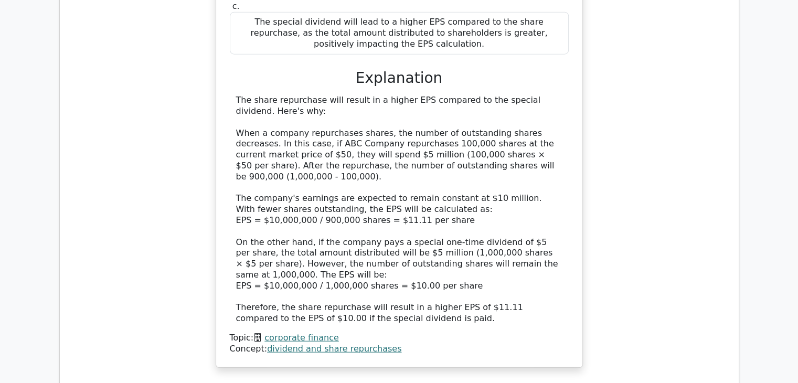
scroll to position [10515, 0]
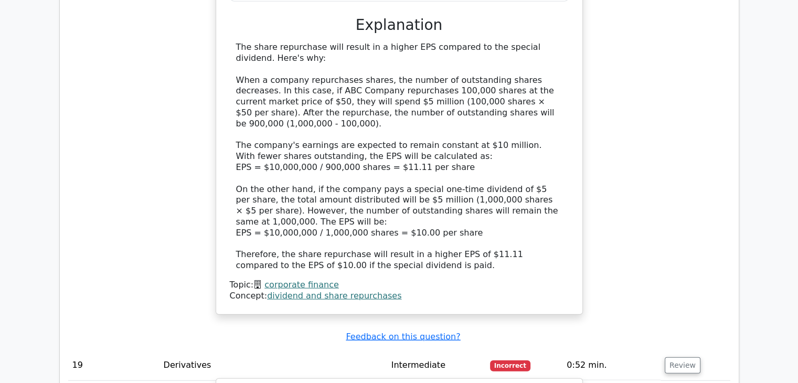
drag, startPoint x: 232, startPoint y: 154, endPoint x: 519, endPoint y: 246, distance: 301.4
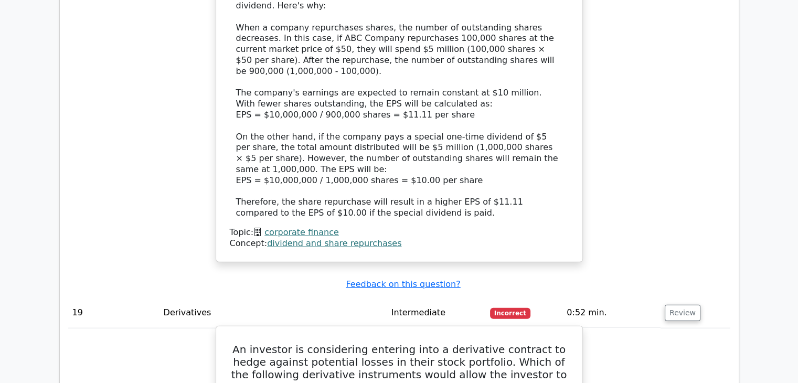
scroll to position [10673, 0]
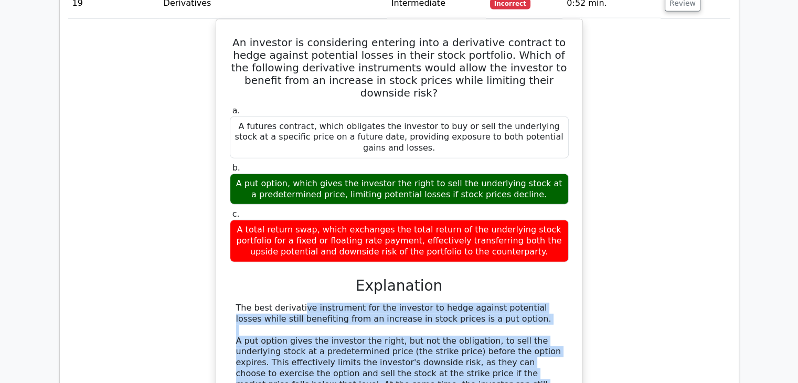
scroll to position [10935, 0]
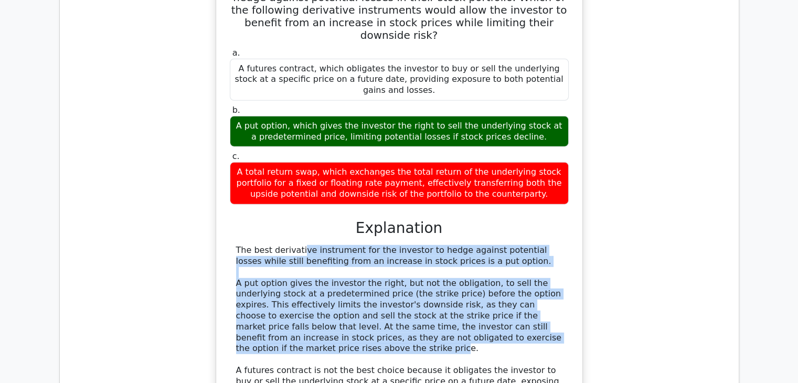
drag, startPoint x: 237, startPoint y: 267, endPoint x: 556, endPoint y: 324, distance: 324.3
